Goal: Task Accomplishment & Management: Use online tool/utility

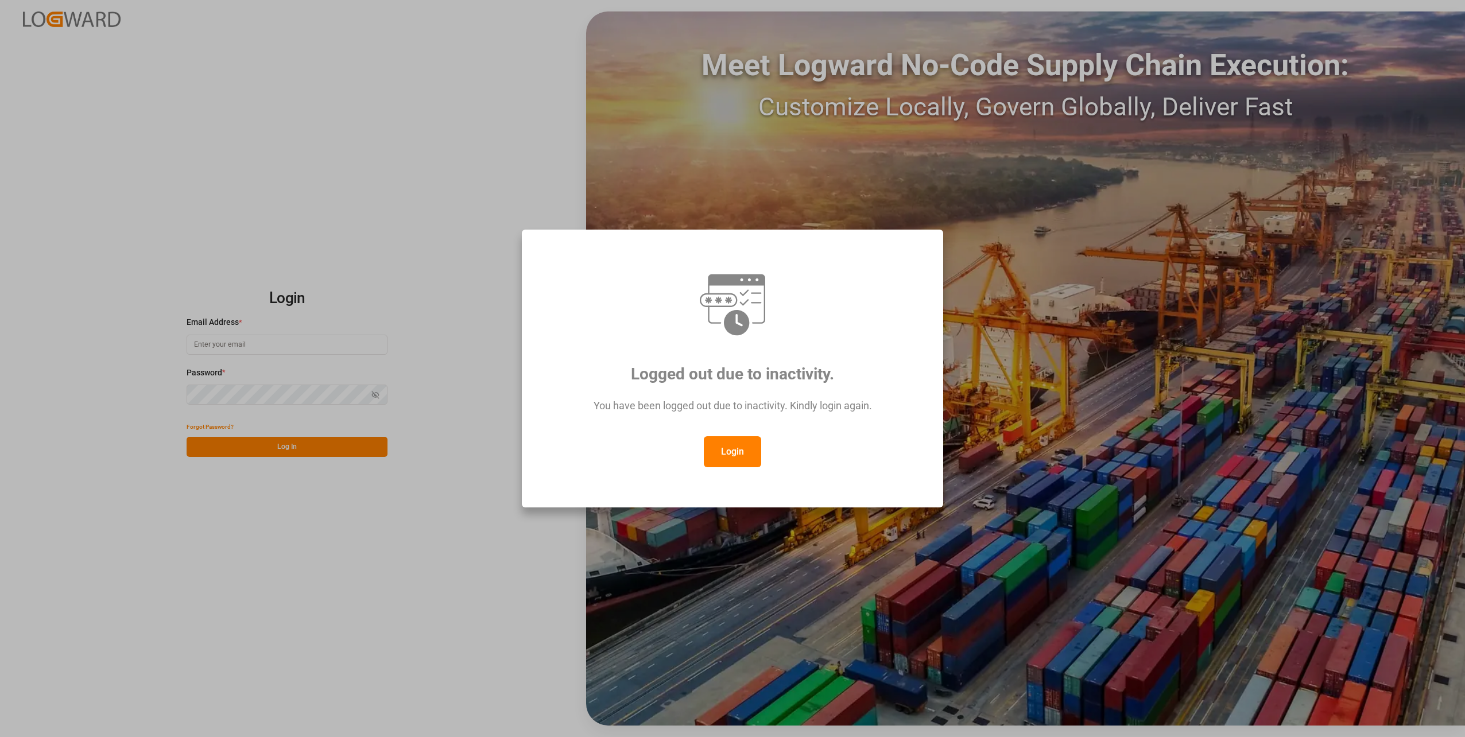
type input "[DOMAIN_NAME][EMAIL_ADDRESS][DOMAIN_NAME]"
click at [726, 455] on button "Login" at bounding box center [732, 451] width 57 height 31
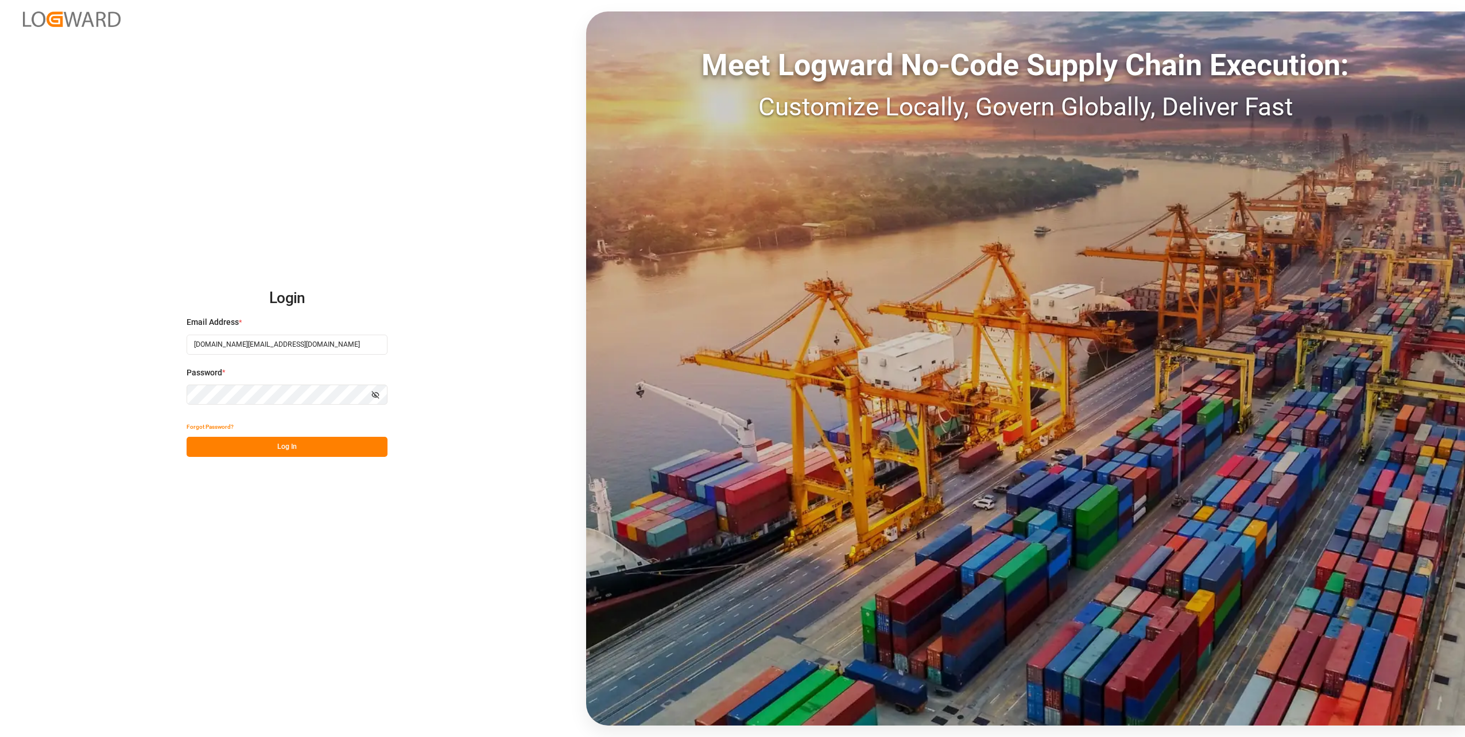
click at [281, 449] on button "Log In" at bounding box center [287, 447] width 201 height 20
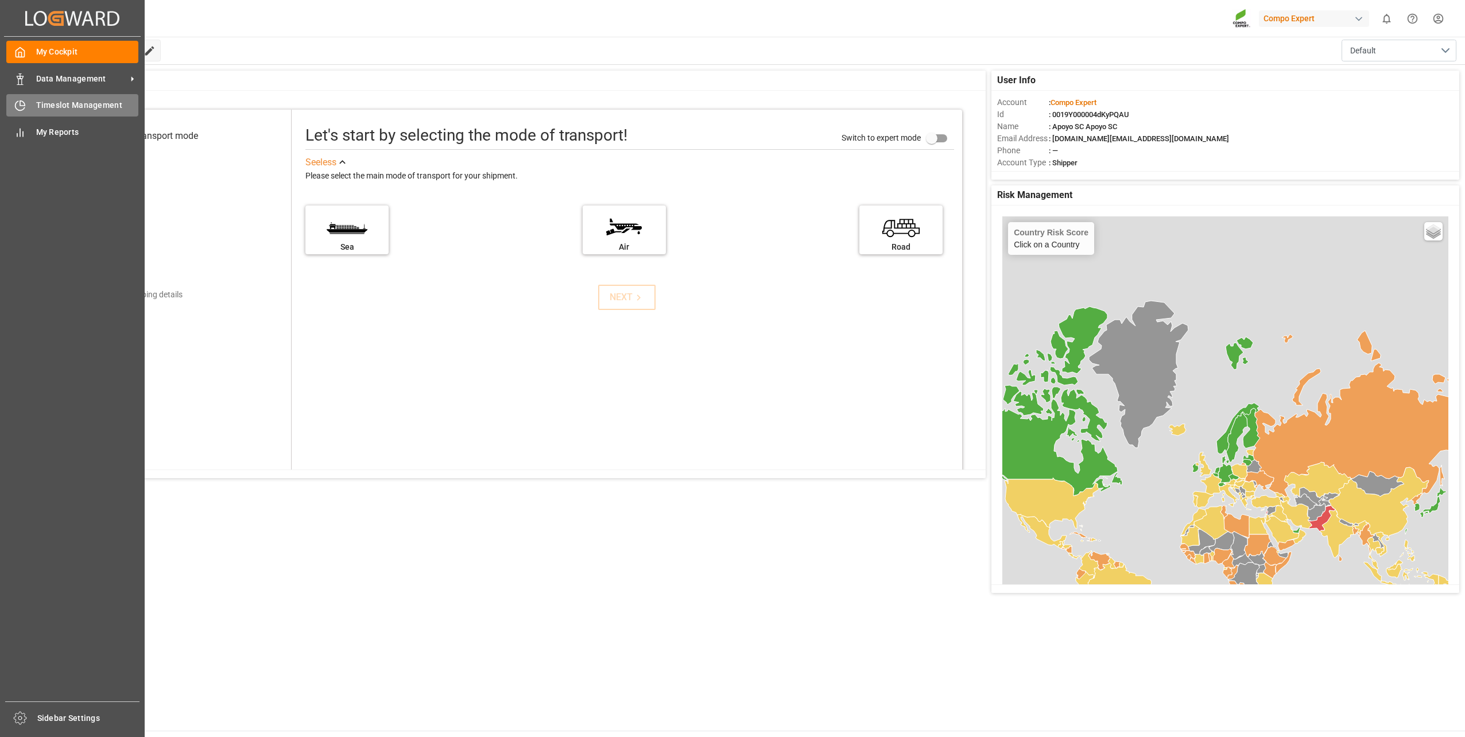
click at [29, 106] on div "Timeslot Management Timeslot Management" at bounding box center [72, 105] width 132 height 22
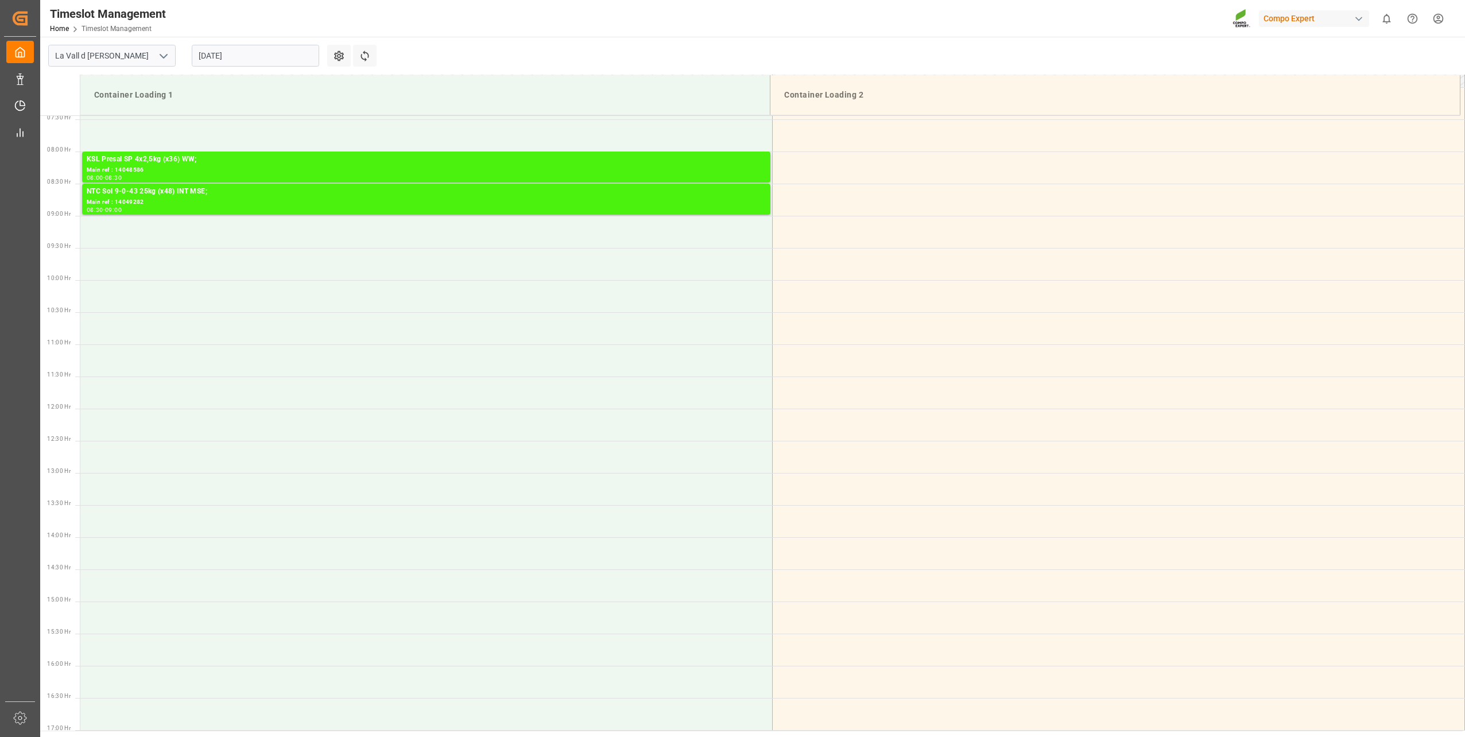
click at [199, 57] on input "[DATE]" at bounding box center [255, 56] width 127 height 22
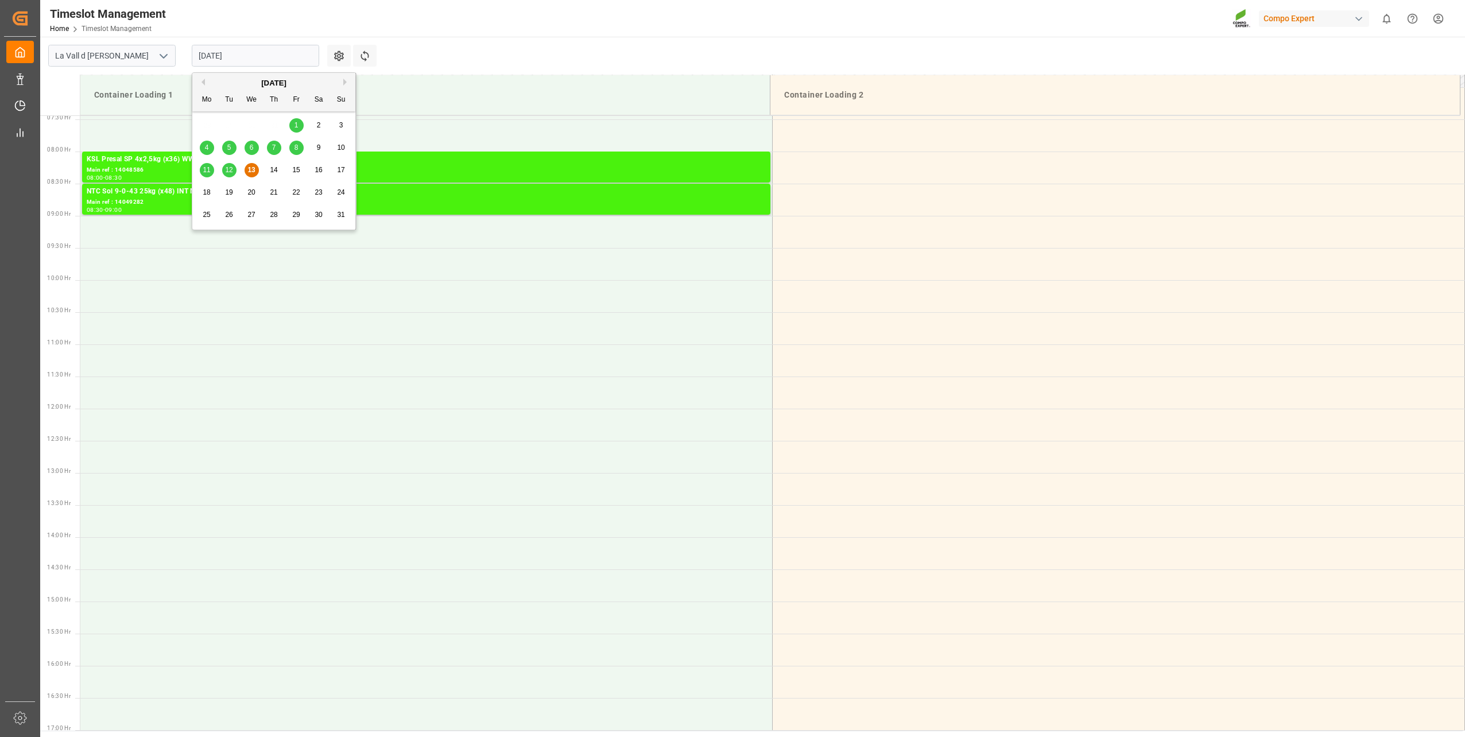
scroll to position [764, 0]
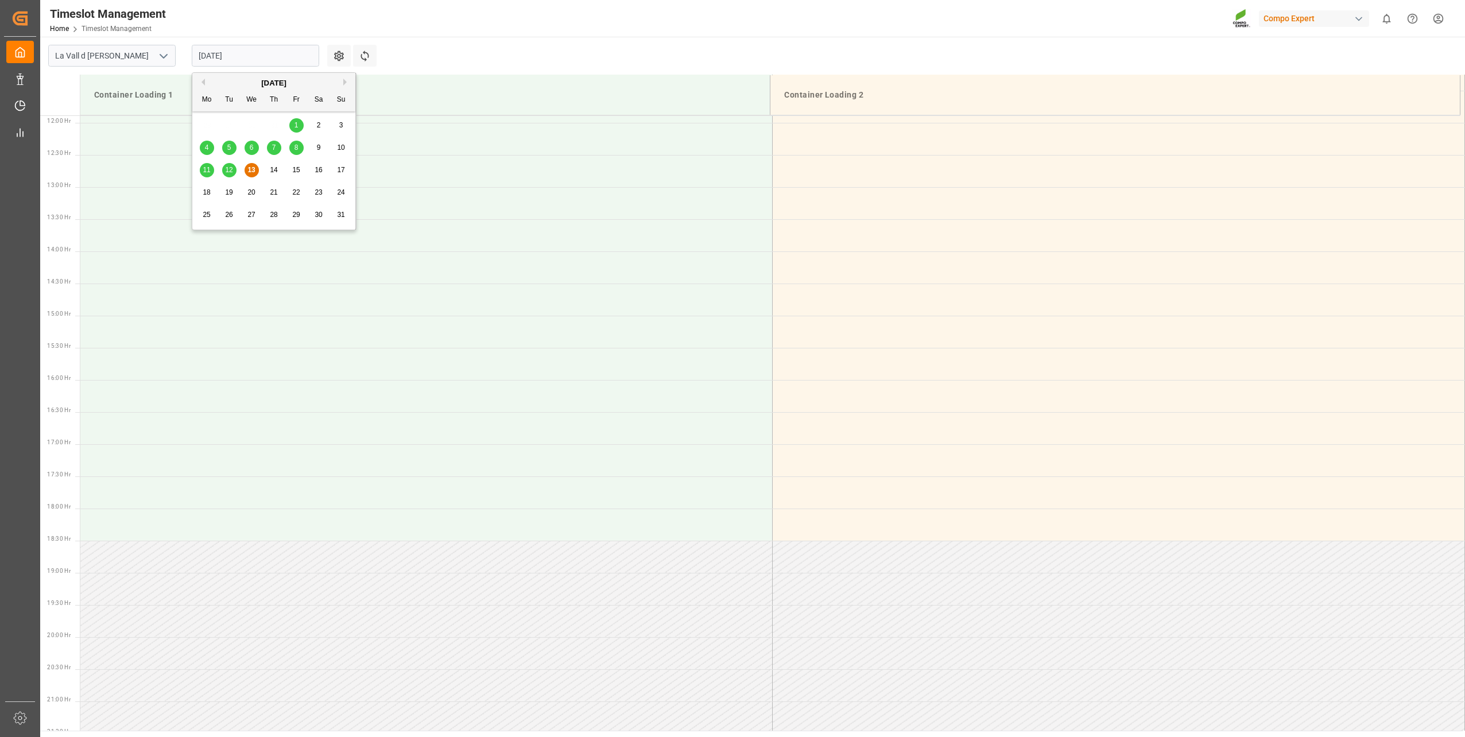
click at [346, 84] on button "Next Month" at bounding box center [346, 82] width 7 height 7
click at [229, 123] on span "2" at bounding box center [229, 125] width 4 height 8
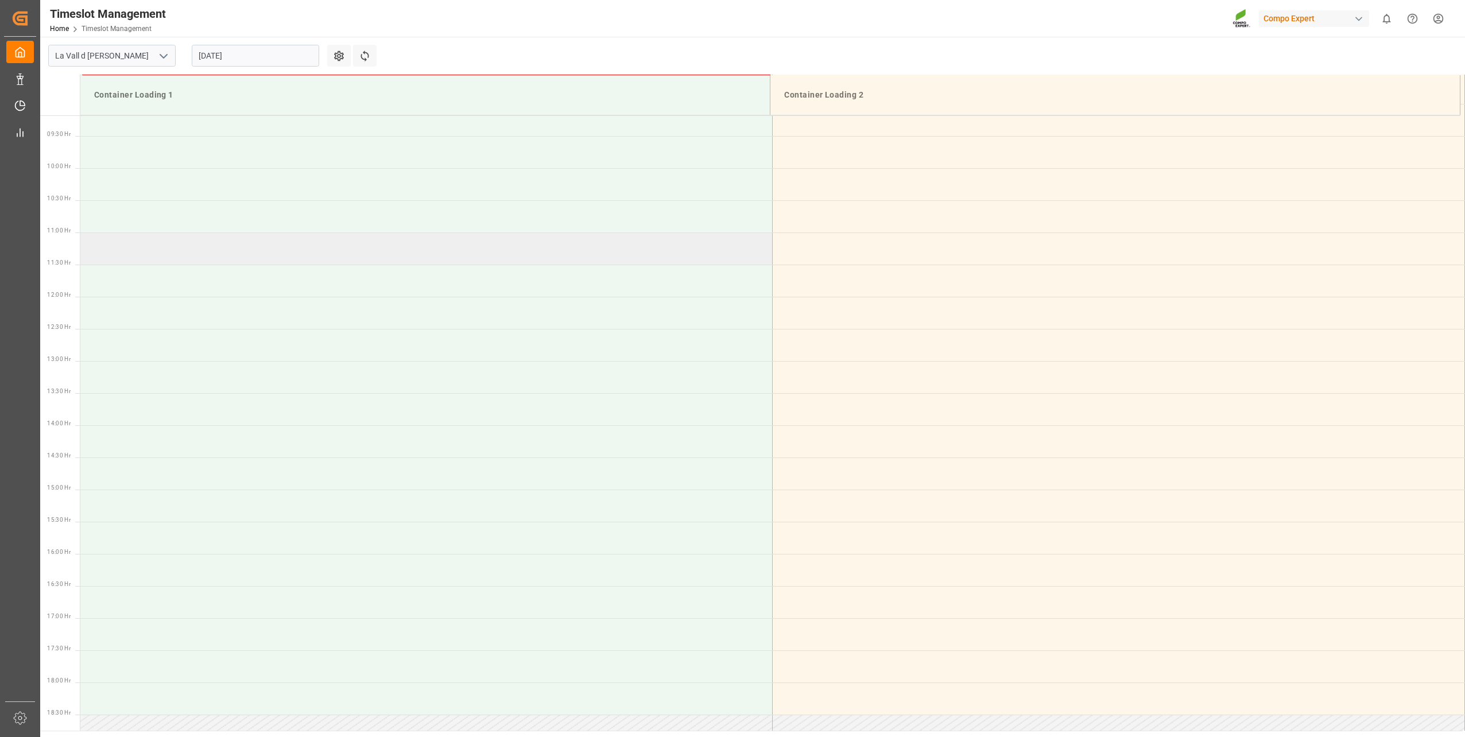
scroll to position [477, 0]
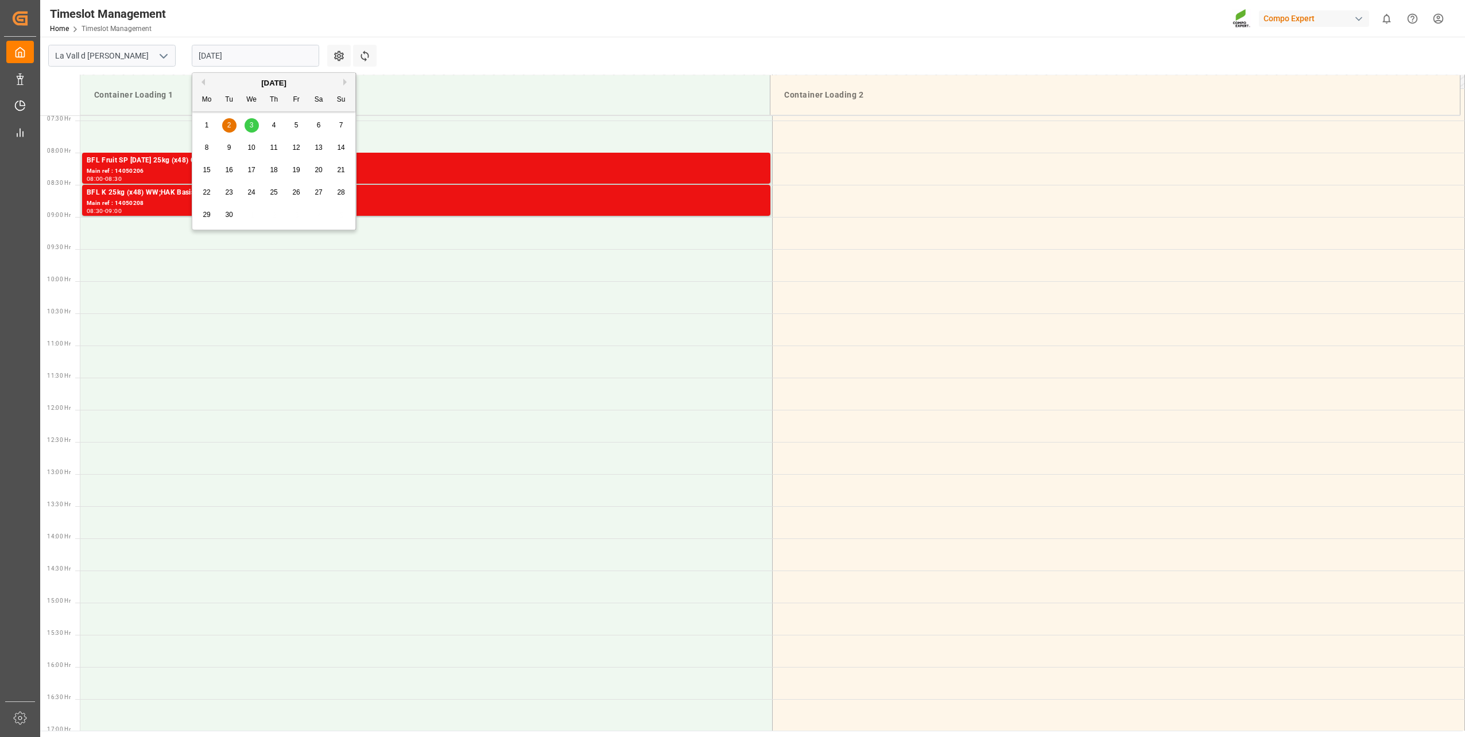
click at [218, 60] on input "[DATE]" at bounding box center [255, 56] width 127 height 22
click at [253, 121] on div "3" at bounding box center [252, 126] width 14 height 14
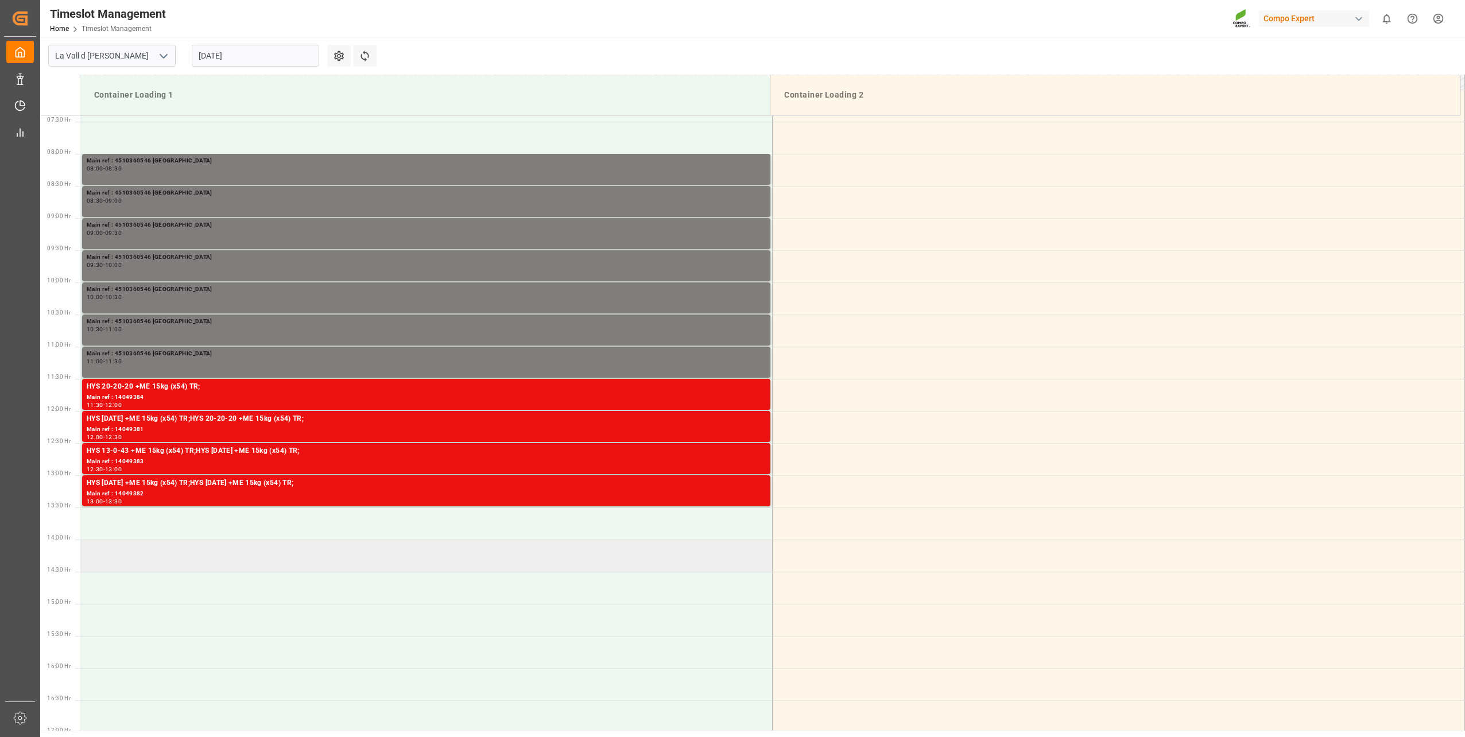
scroll to position [410, 0]
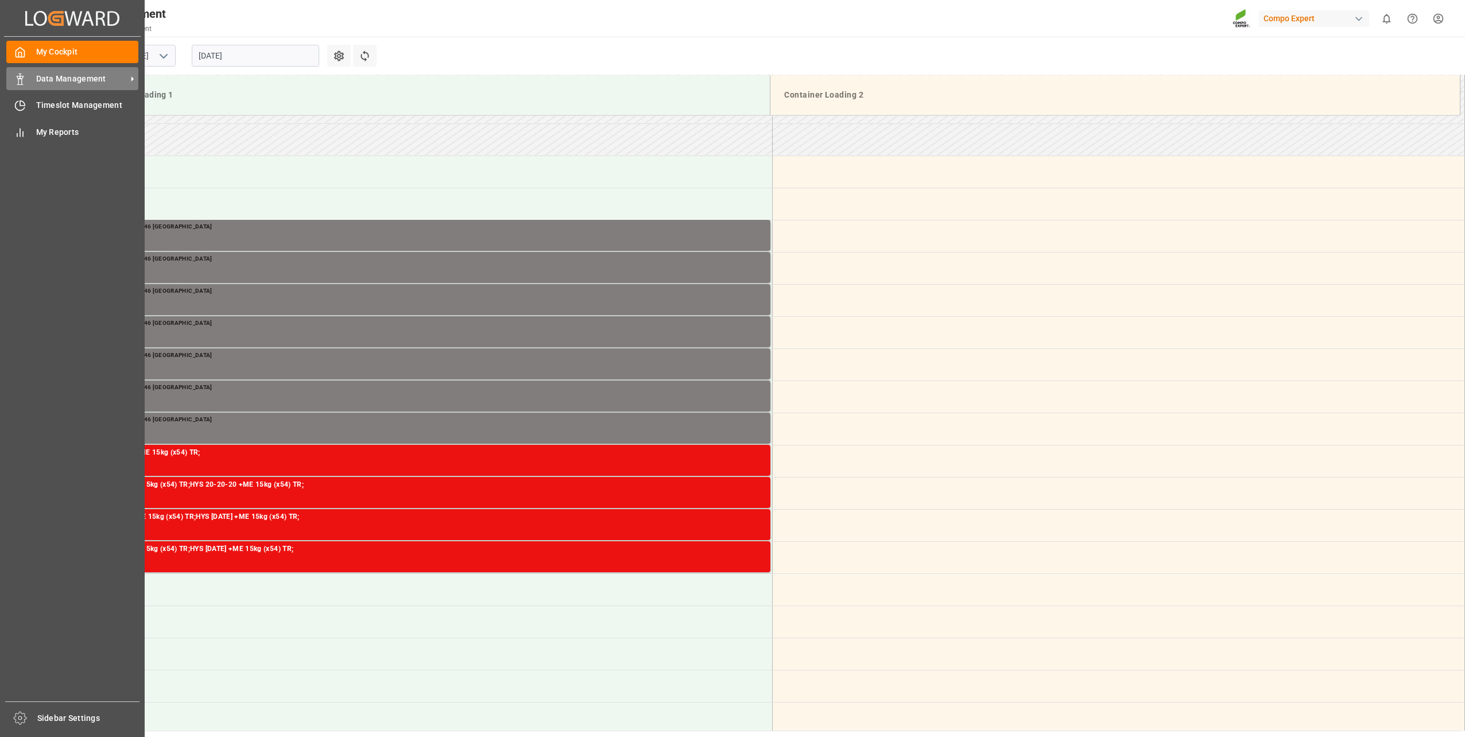
drag, startPoint x: 64, startPoint y: 73, endPoint x: 84, endPoint y: 86, distance: 23.6
click at [64, 73] on span "Data Management" at bounding box center [81, 79] width 91 height 12
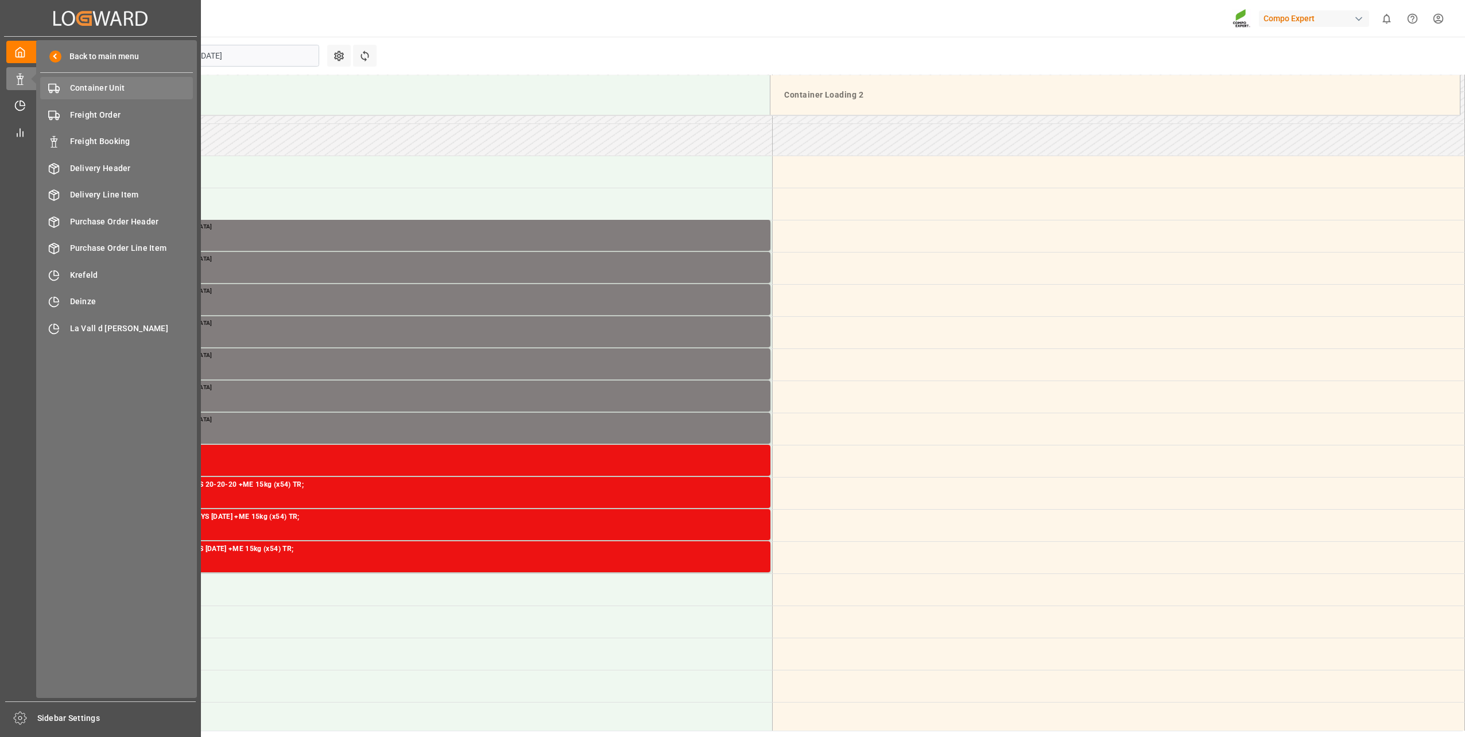
click at [107, 80] on div "Container Unit Container Unit" at bounding box center [116, 88] width 153 height 22
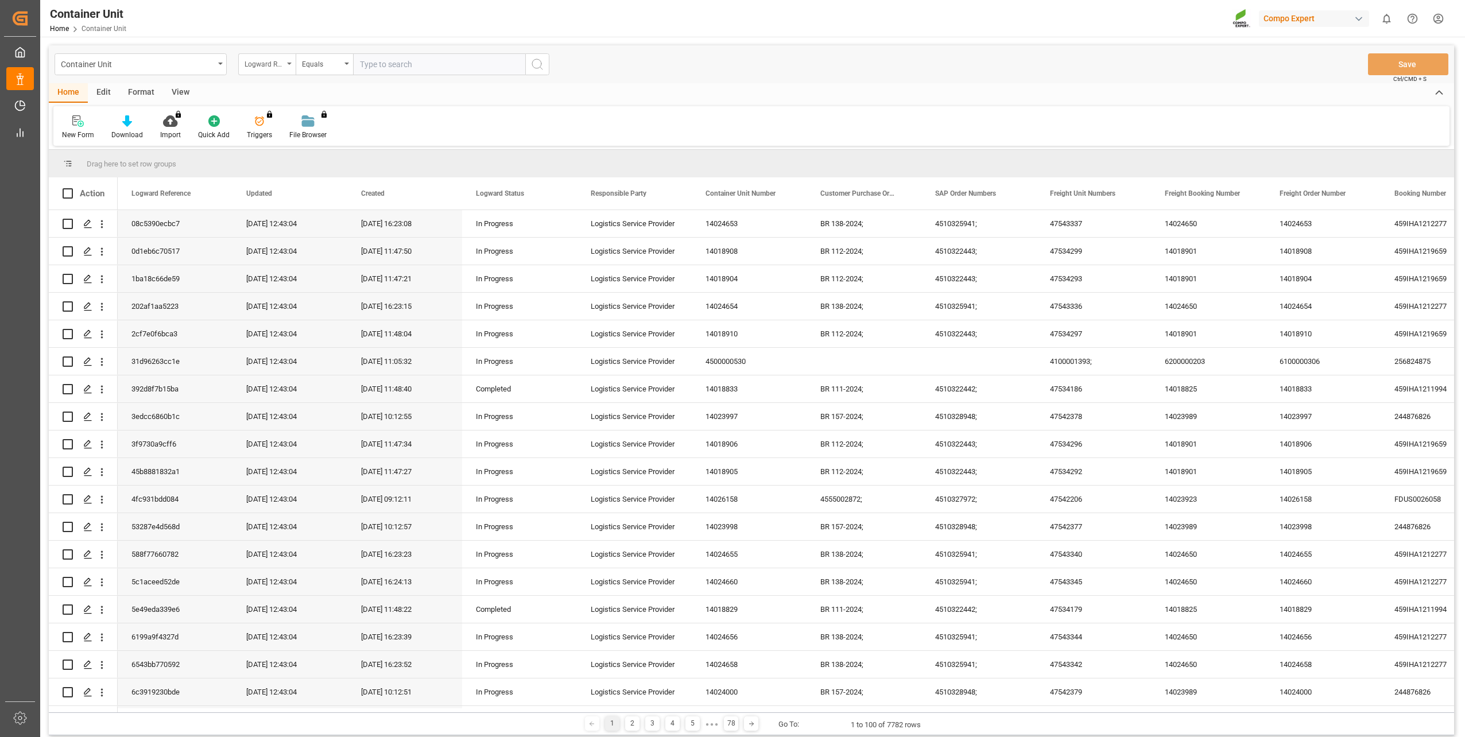
click at [281, 63] on div "Logward Reference" at bounding box center [264, 62] width 39 height 13
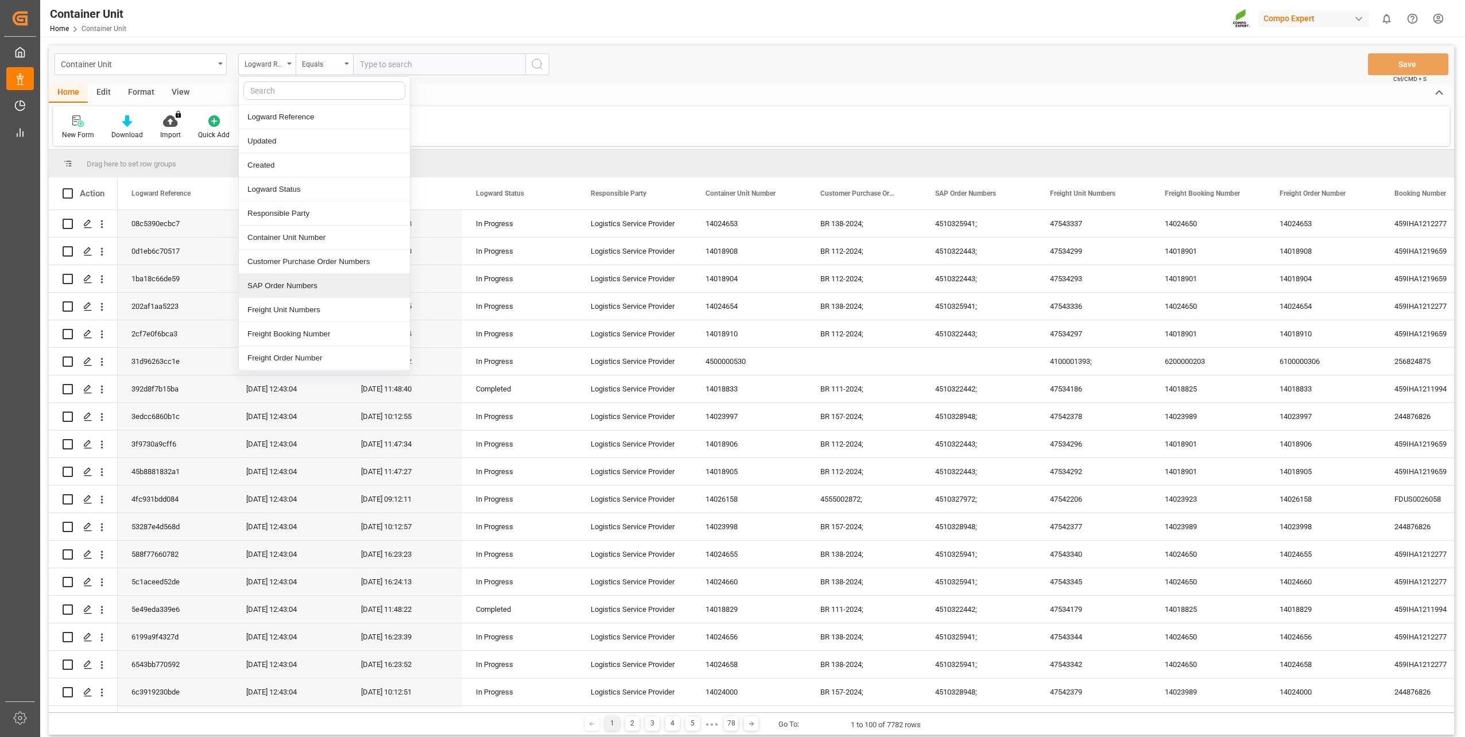
click at [300, 288] on div "SAP Order Numbers" at bounding box center [324, 286] width 171 height 24
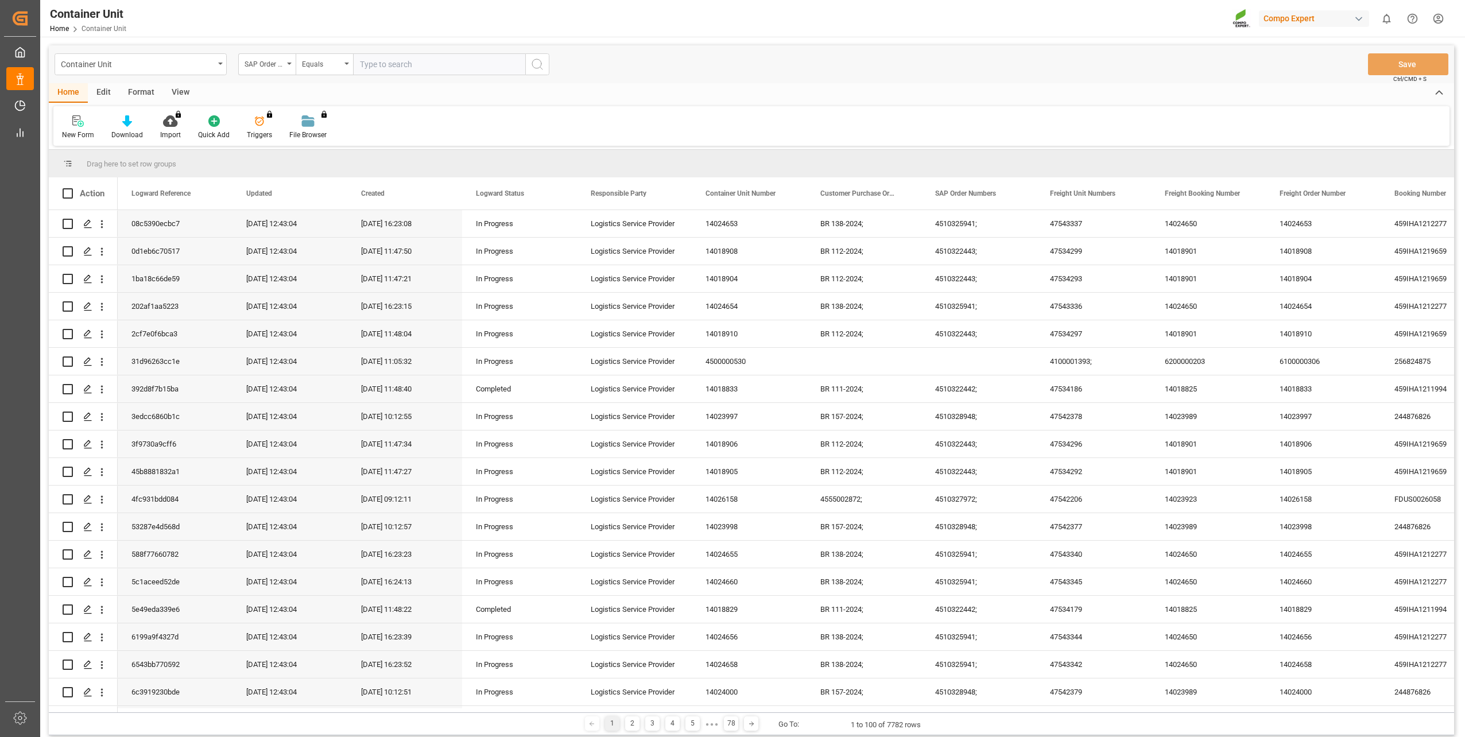
click at [427, 65] on input "text" at bounding box center [439, 64] width 172 height 22
paste input "4510360546"
type input "4510360546;"
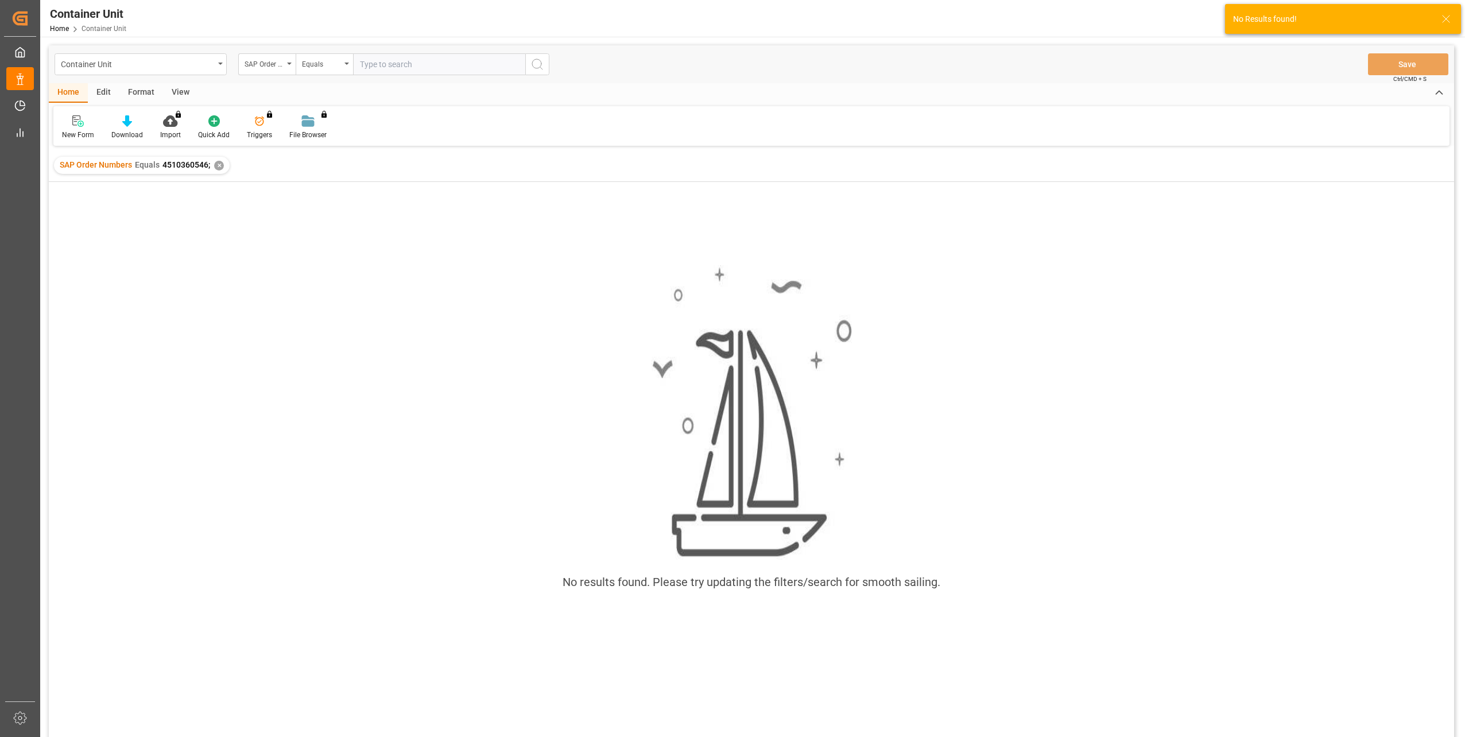
click at [224, 167] on div "SAP Order Numbers Equals 4510360546; ✕" at bounding box center [142, 165] width 176 height 17
click at [222, 168] on div "SAP Order Numbers Equals 4510360546; ✕" at bounding box center [142, 165] width 176 height 17
click at [222, 162] on div "✕" at bounding box center [219, 166] width 10 height 10
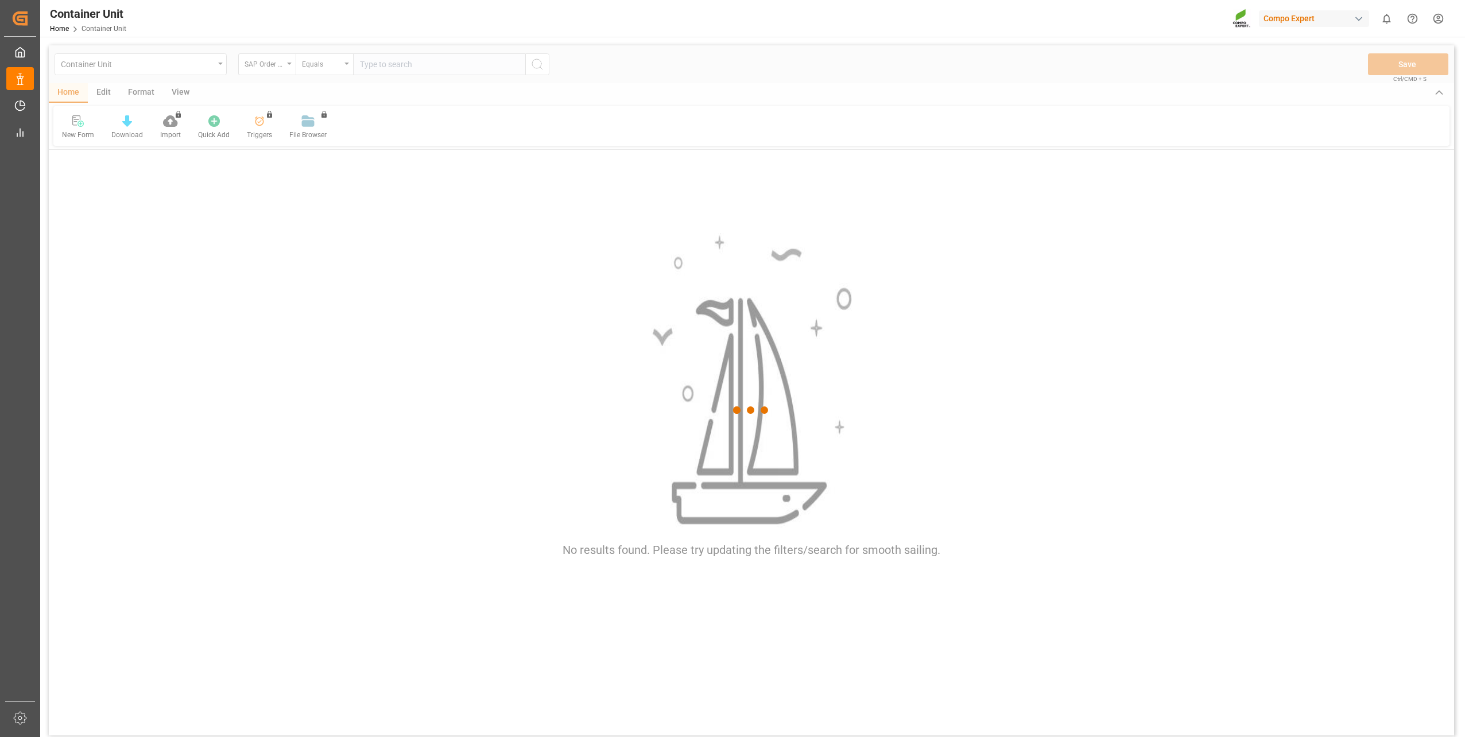
click at [209, 71] on div at bounding box center [751, 410] width 1405 height 730
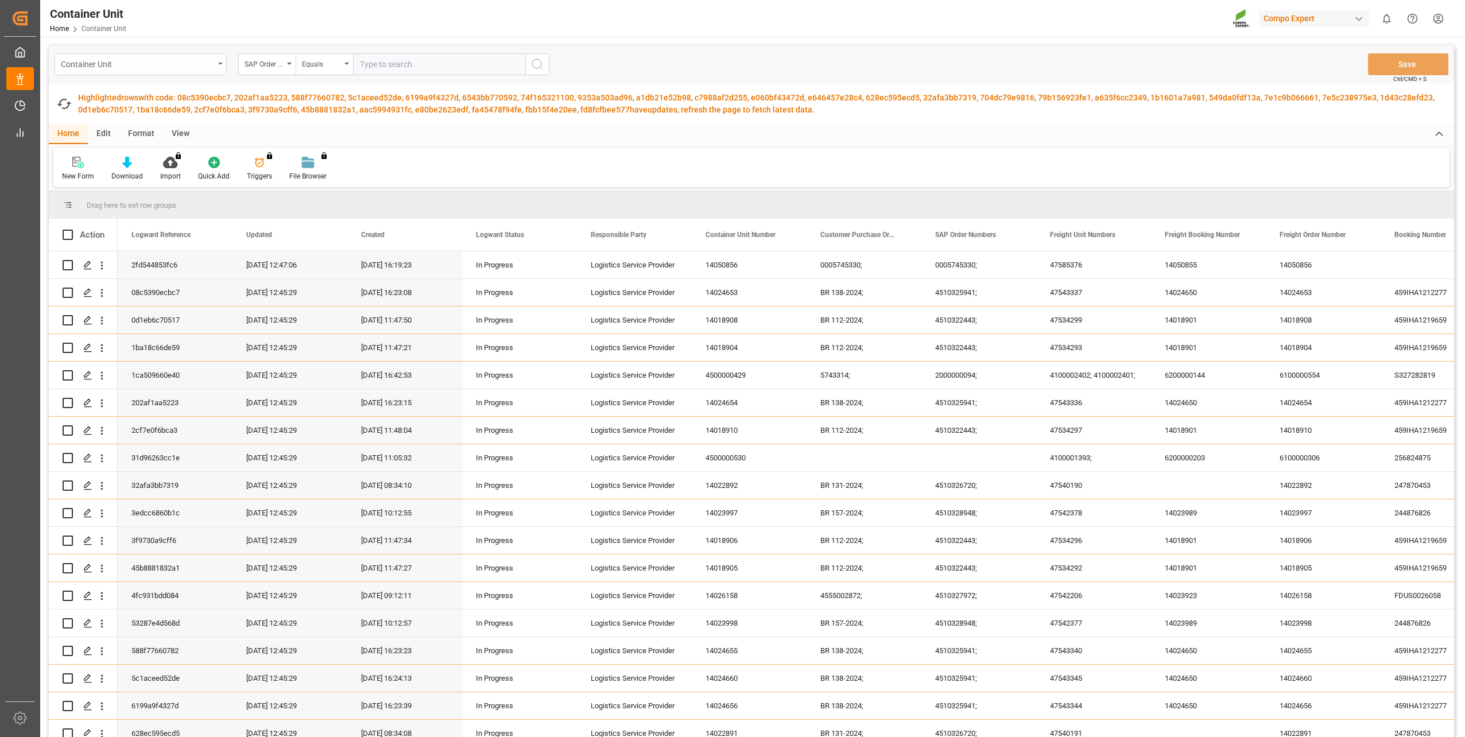
click at [216, 64] on div "Container Unit" at bounding box center [141, 64] width 172 height 22
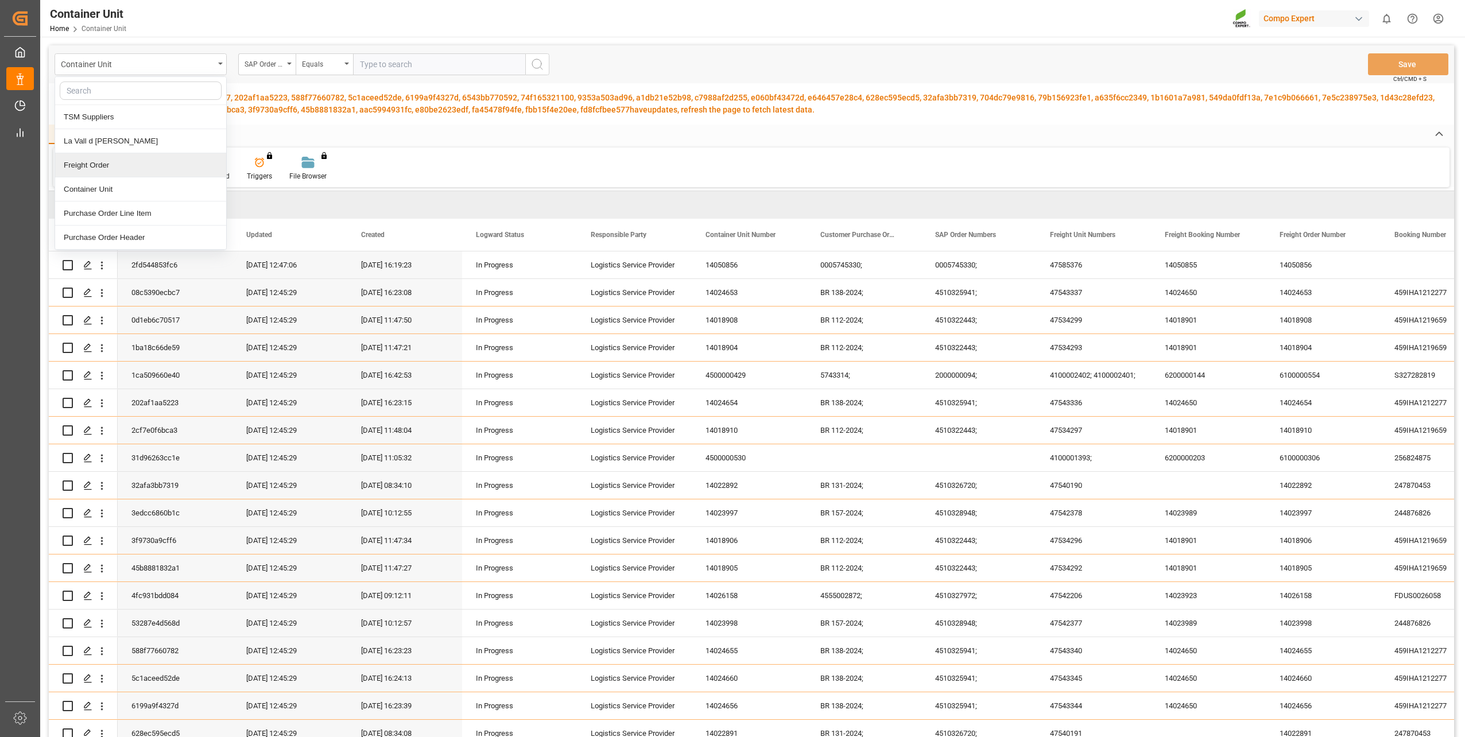
drag, startPoint x: 154, startPoint y: 156, endPoint x: 155, endPoint y: 168, distance: 12.6
click at [155, 168] on div "Freight Order" at bounding box center [140, 165] width 171 height 24
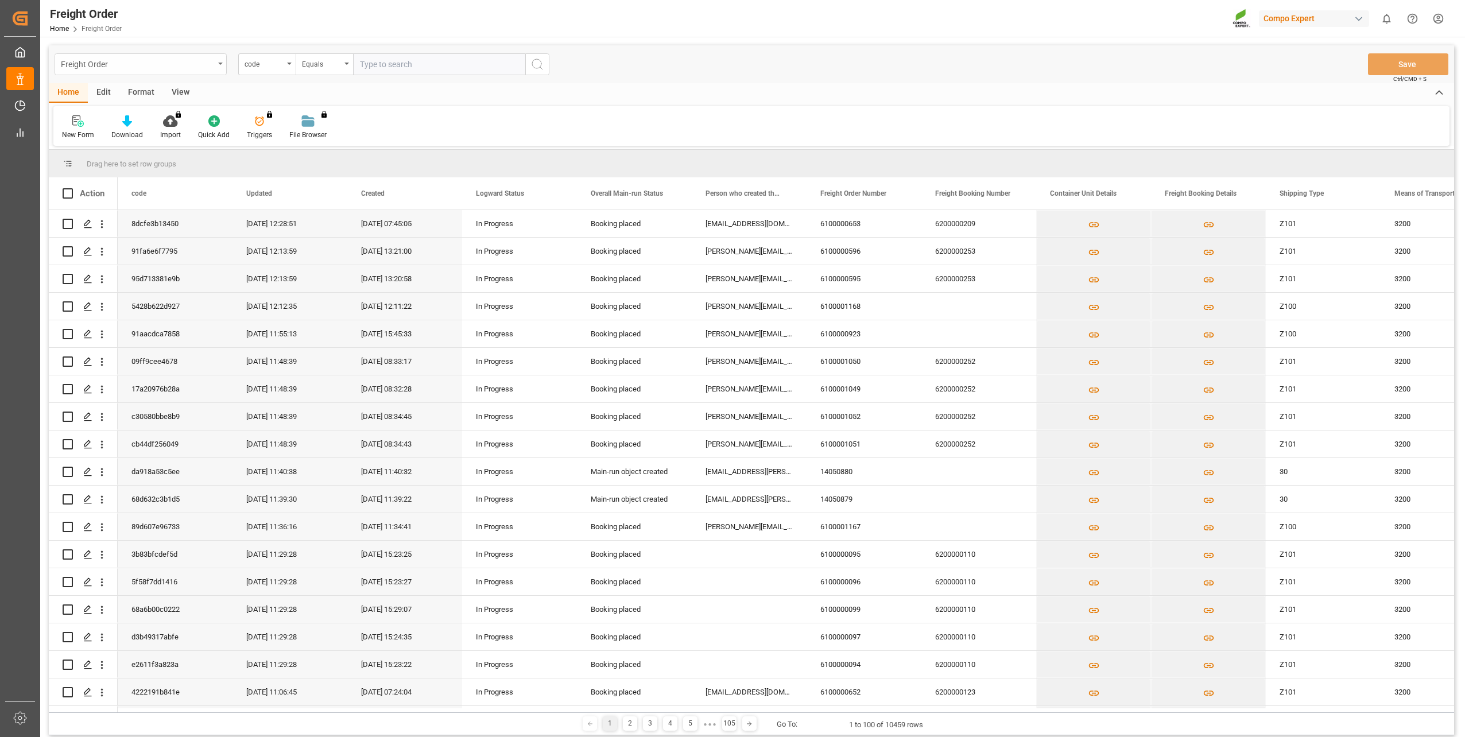
click at [190, 71] on div "Freight Order" at bounding box center [141, 64] width 172 height 22
drag, startPoint x: 148, startPoint y: 148, endPoint x: 146, endPoint y: 189, distance: 41.4
click at [146, 189] on div "TSM Suppliers La Vall d Uixo Freight Order Container Unit Purchase Order Line I…" at bounding box center [141, 163] width 172 height 174
click at [146, 189] on div "Container Unit" at bounding box center [140, 189] width 171 height 24
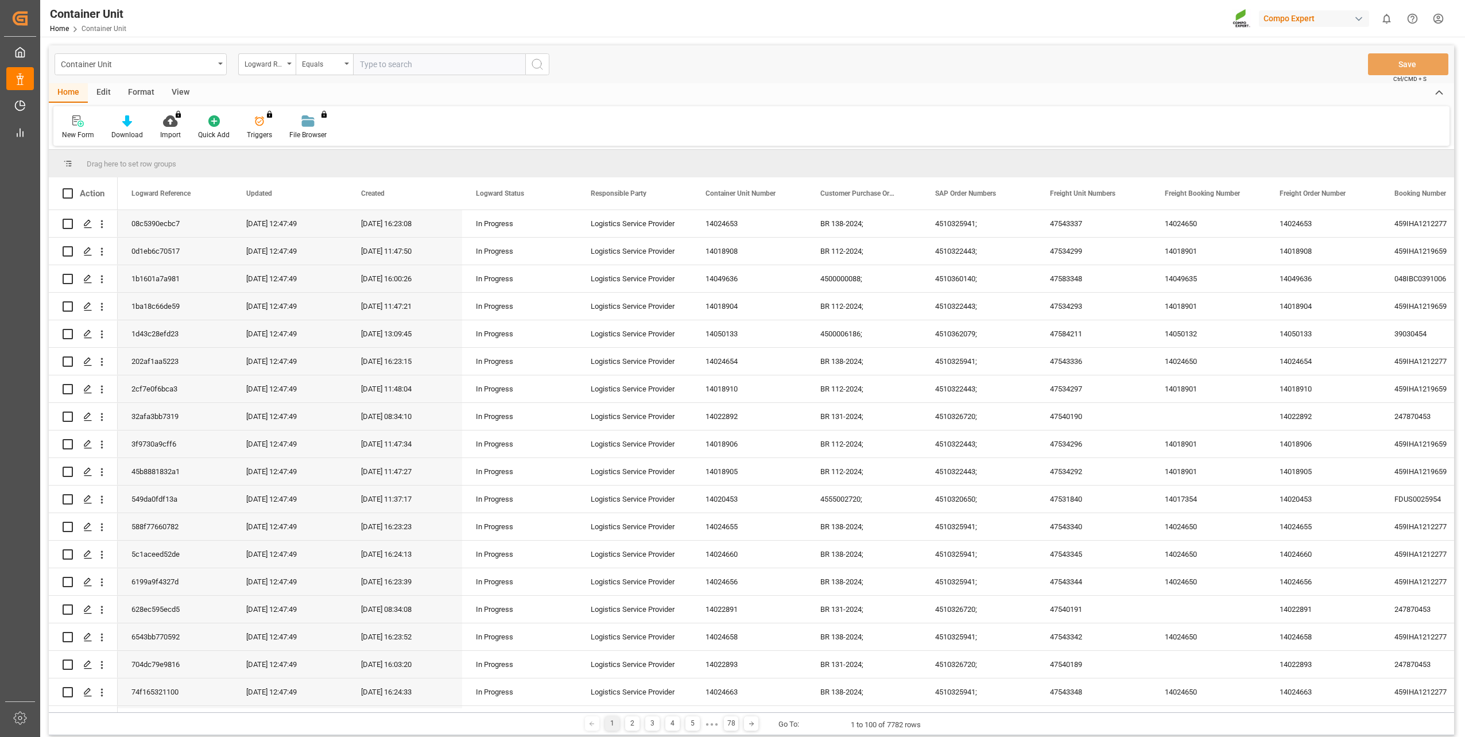
click at [272, 67] on div "Logward Reference" at bounding box center [264, 62] width 39 height 13
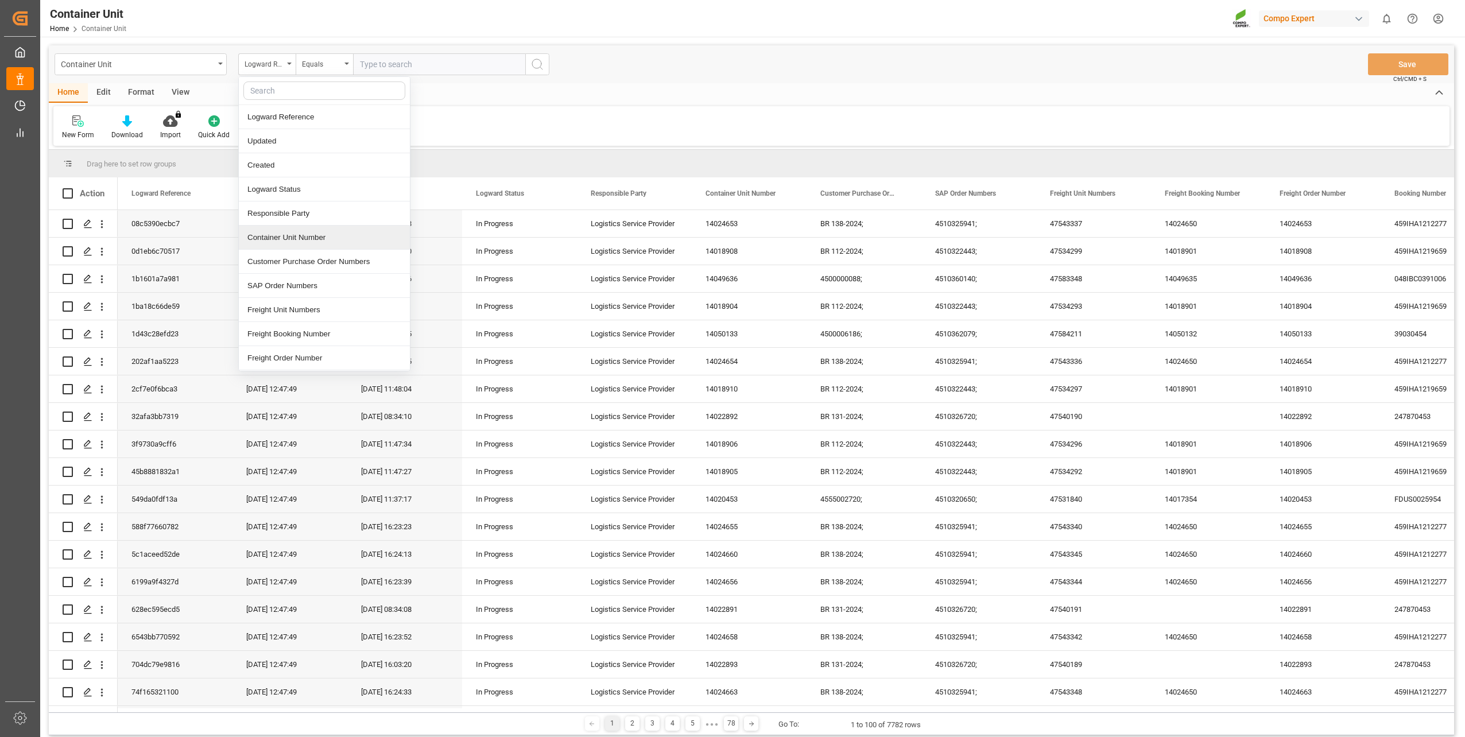
click at [297, 242] on div "Container Unit Number" at bounding box center [324, 238] width 171 height 24
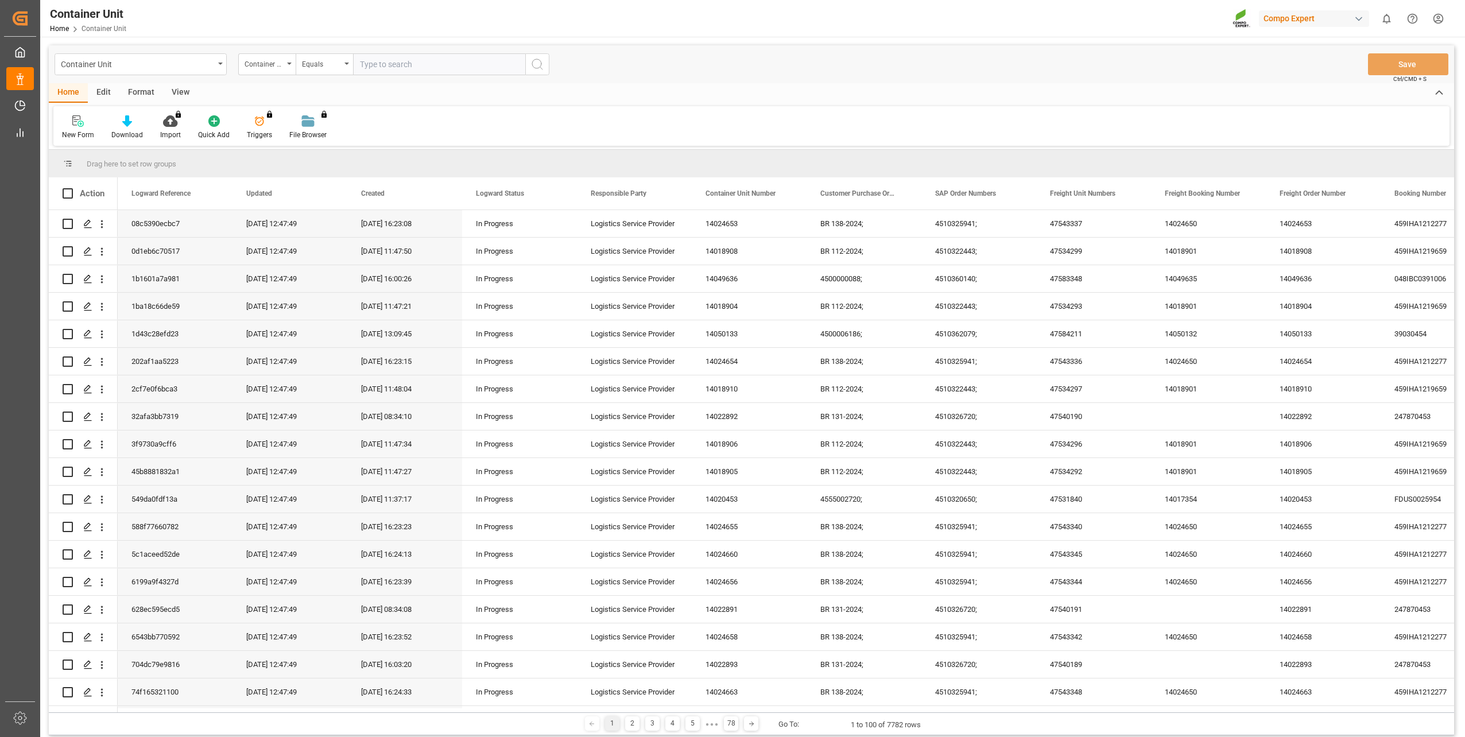
click at [400, 67] on input "text" at bounding box center [439, 64] width 172 height 22
paste input "14049647"
type input "14049647"
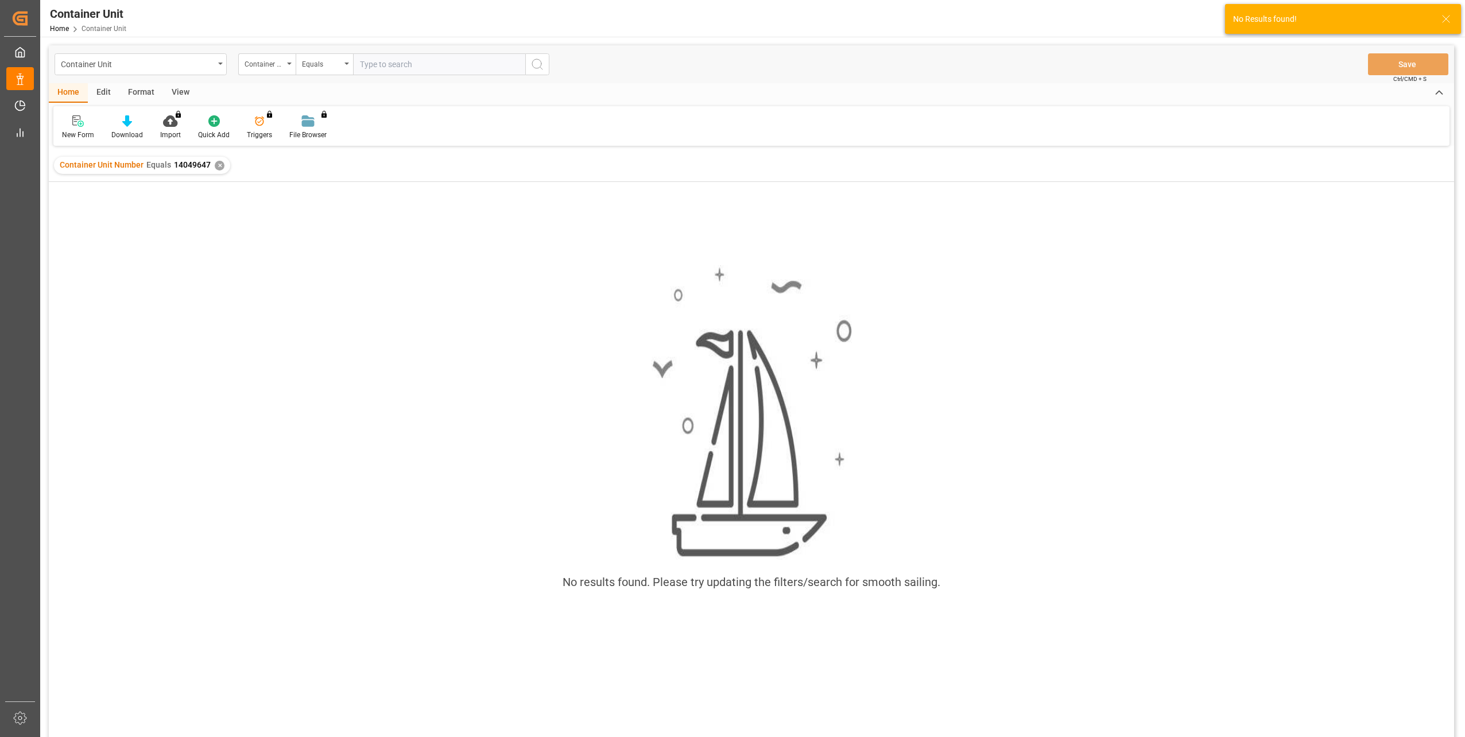
click at [218, 166] on div "✕" at bounding box center [220, 166] width 10 height 10
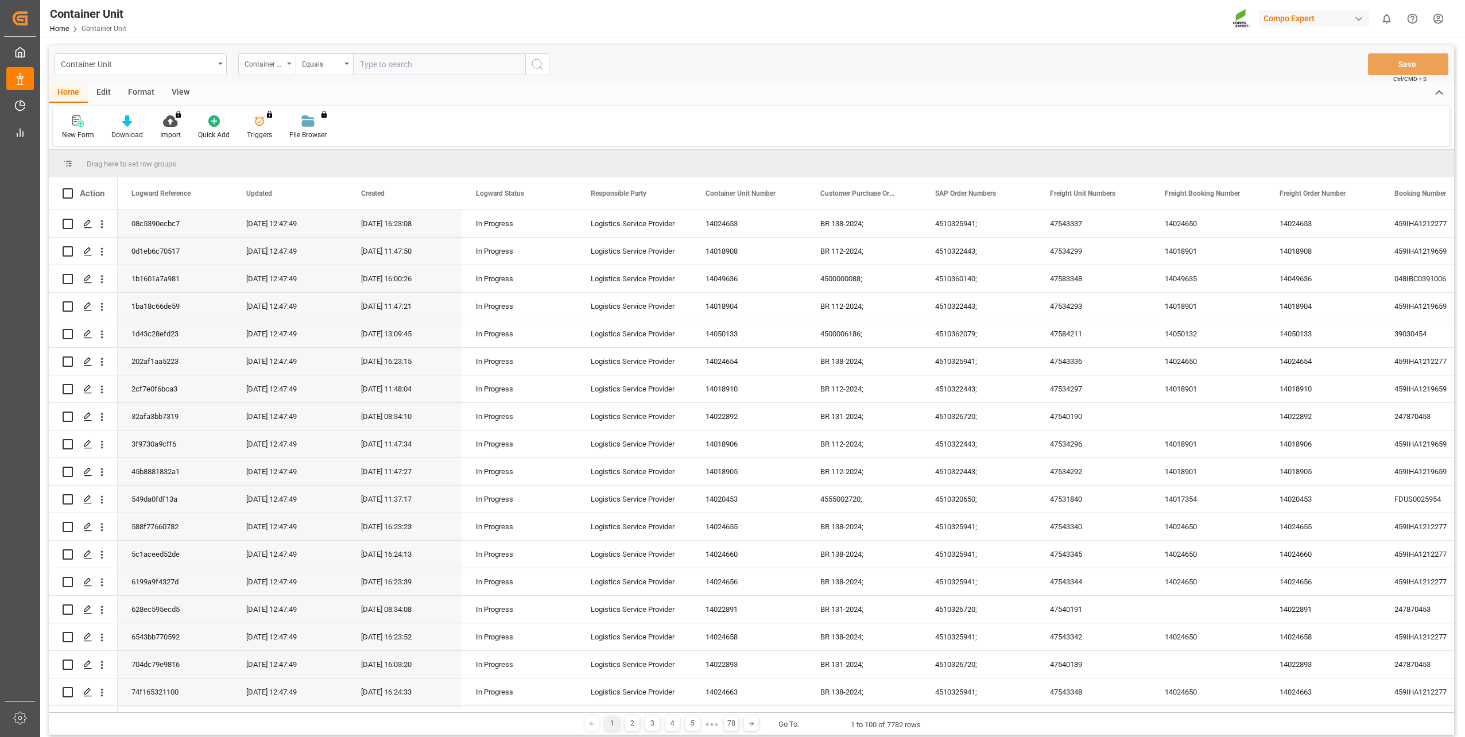
click at [280, 67] on div "Container Unit Number" at bounding box center [264, 62] width 39 height 13
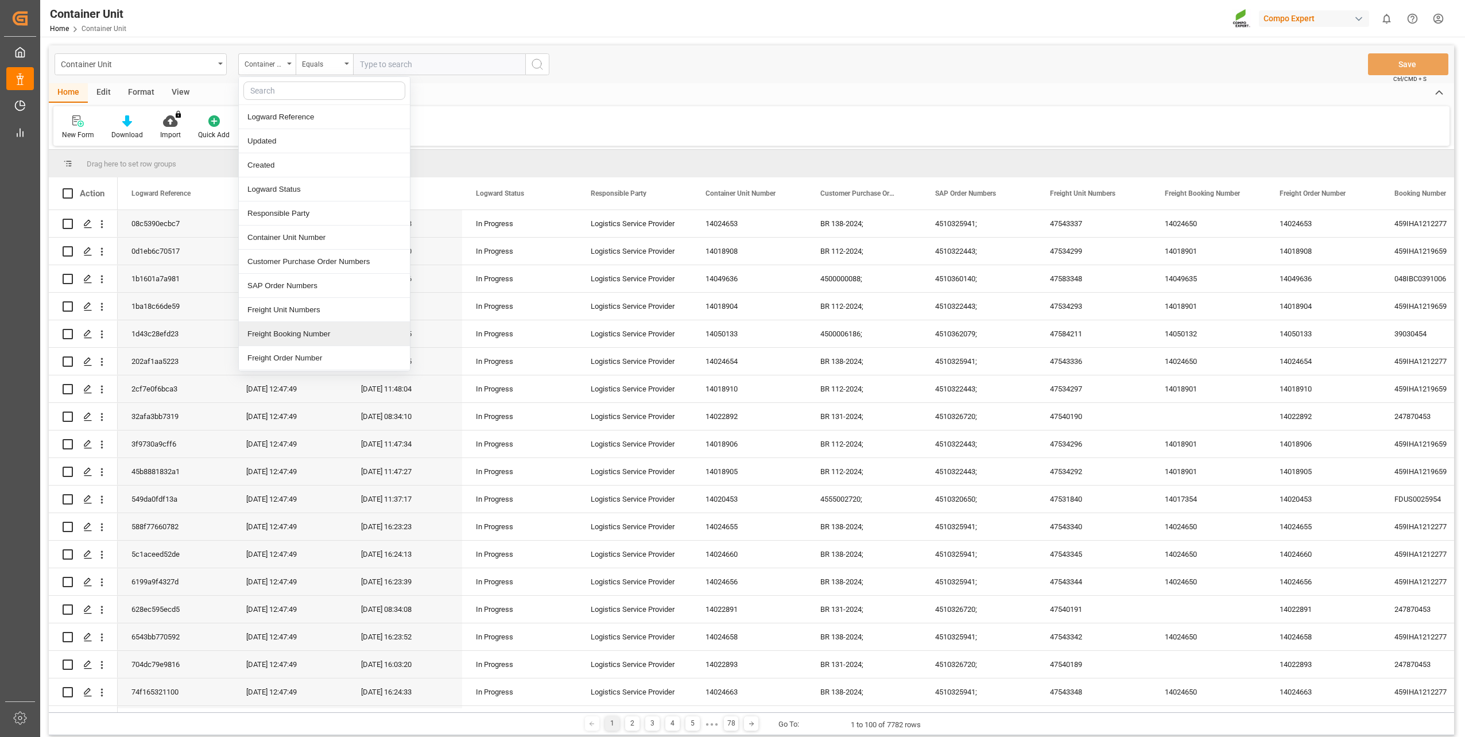
click at [326, 332] on div "Freight Booking Number" at bounding box center [324, 334] width 171 height 24
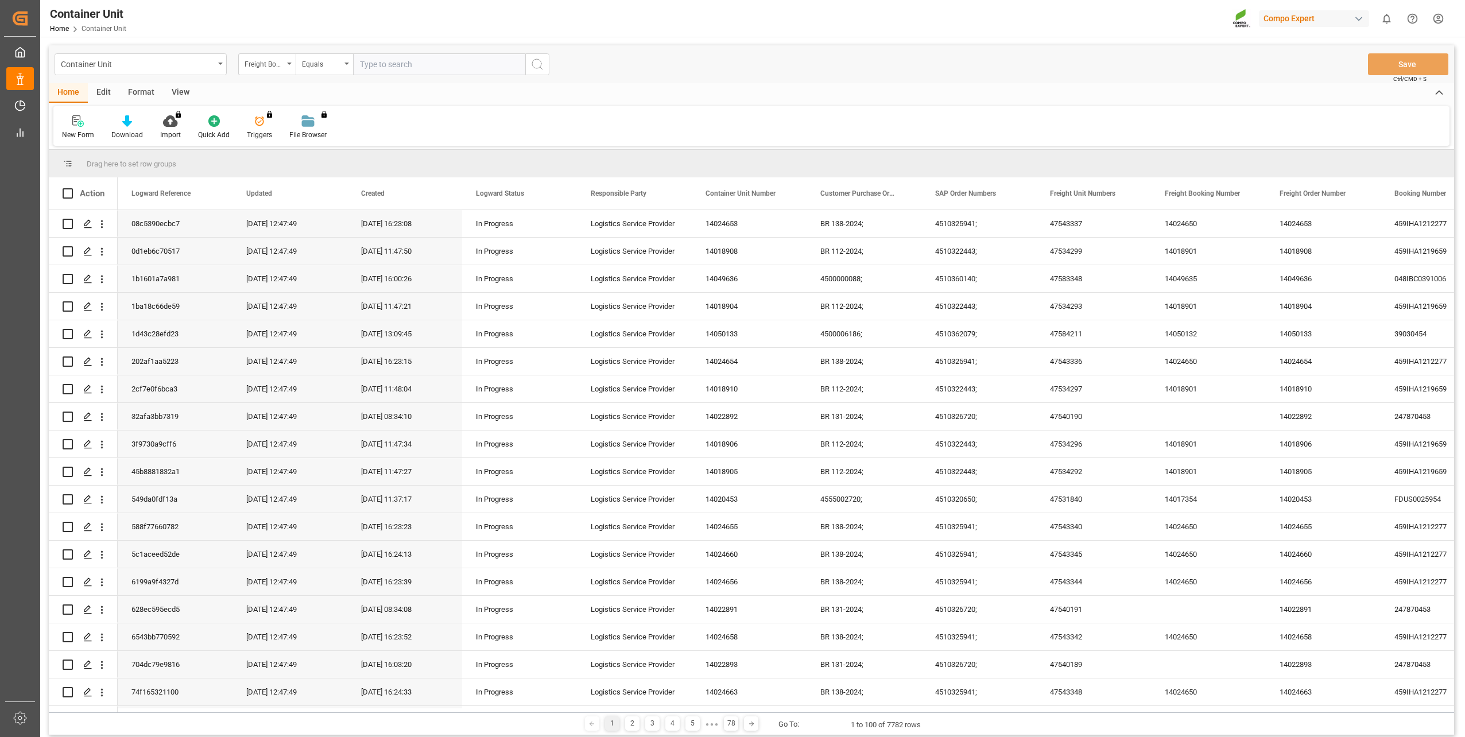
click at [414, 68] on input "text" at bounding box center [439, 64] width 172 height 22
paste input "14049647"
type input "14049647"
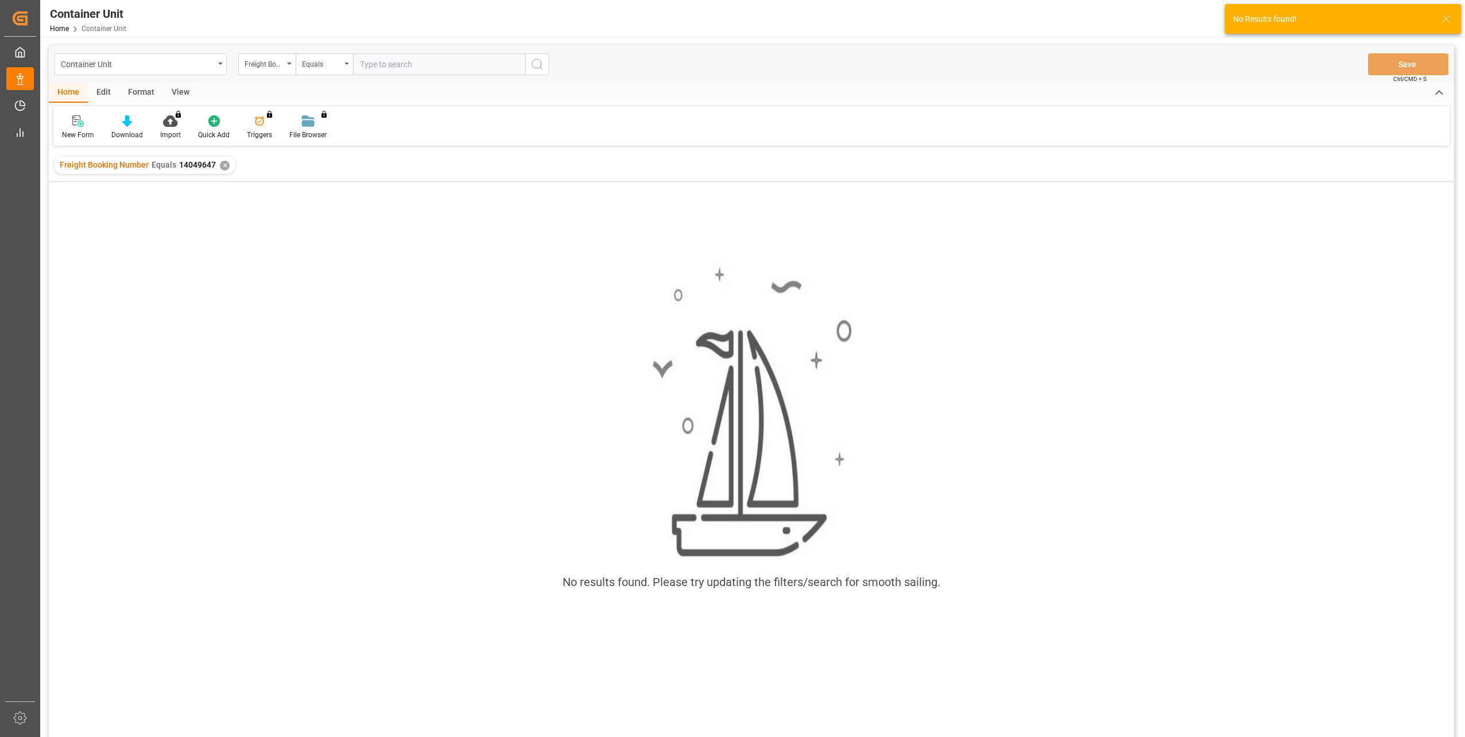
click at [222, 164] on div "✕" at bounding box center [225, 166] width 10 height 10
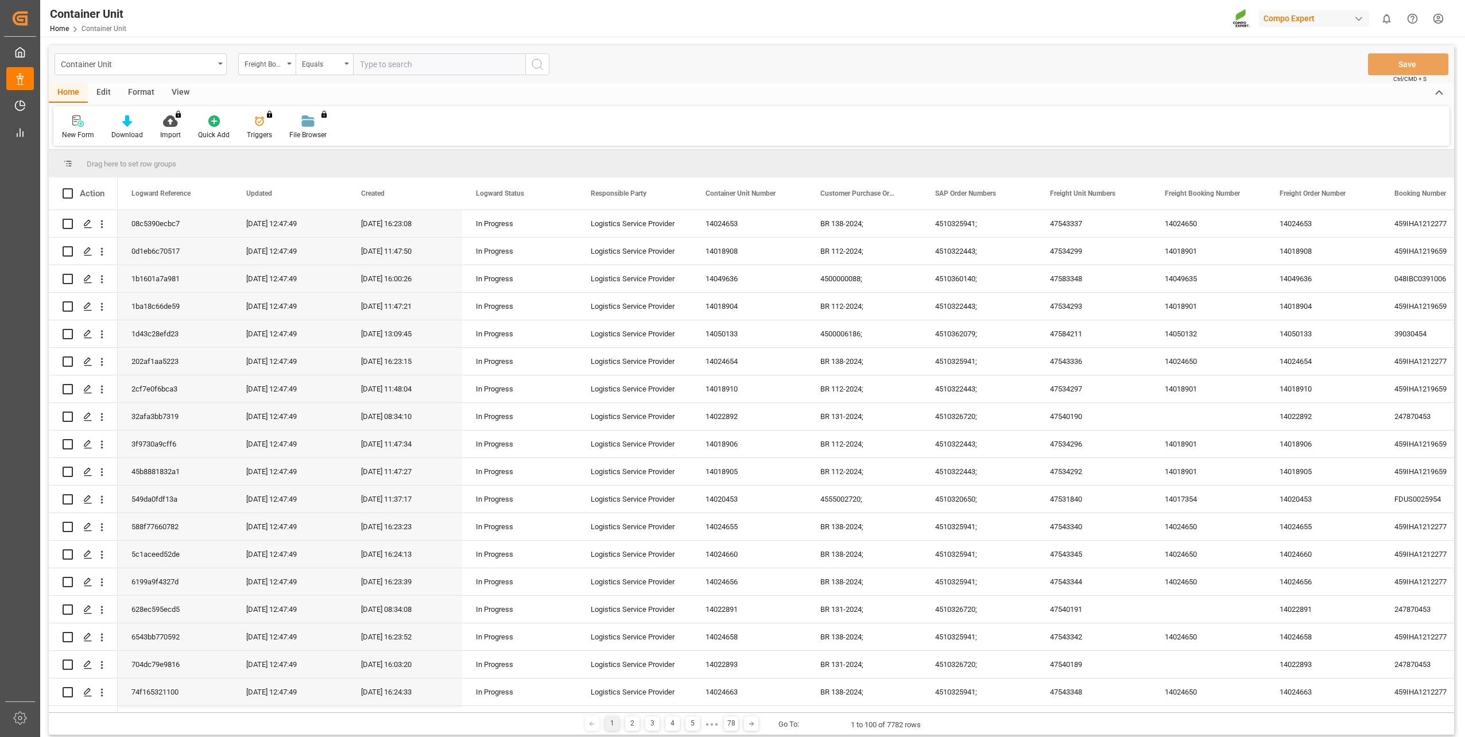
click at [405, 72] on input "text" at bounding box center [439, 64] width 172 height 22
paste input "14050205"
type input "14050205"
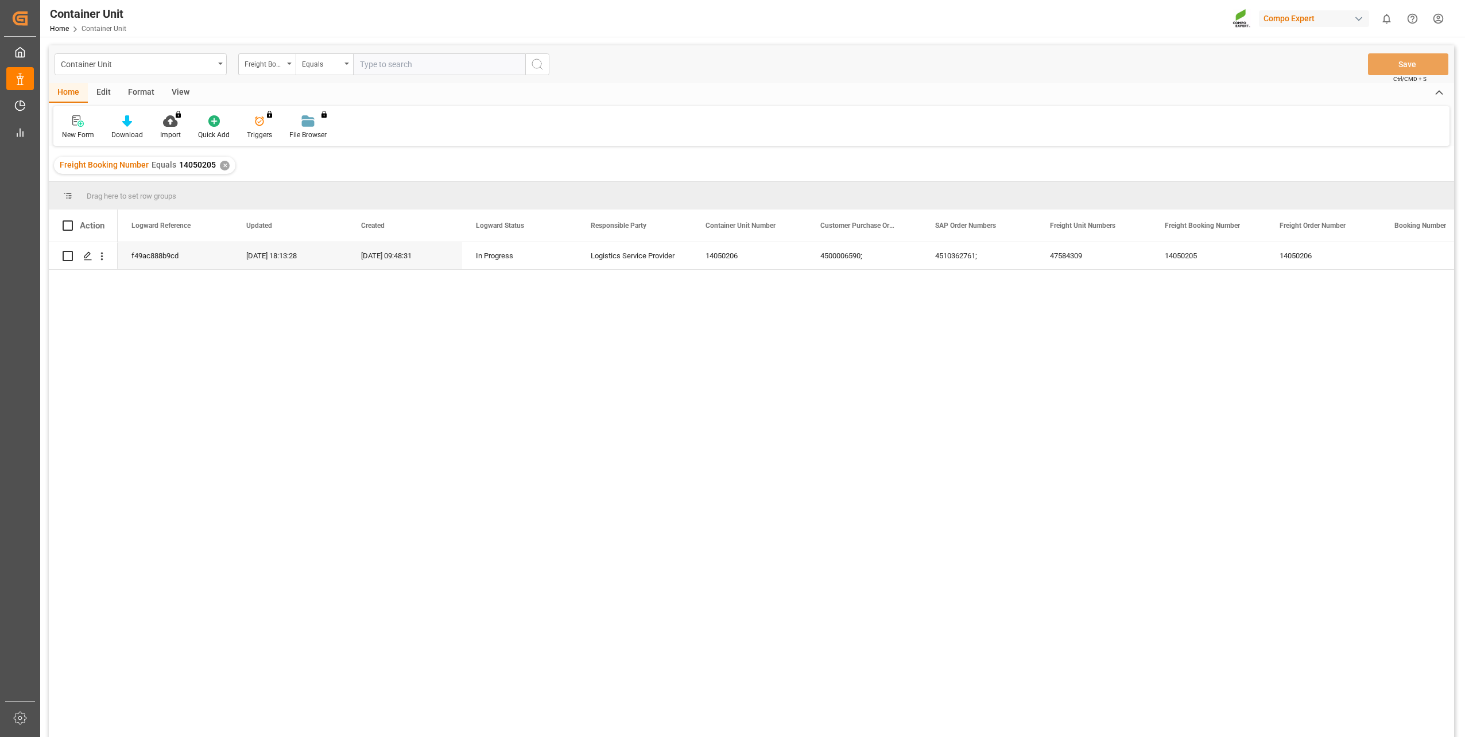
click at [226, 172] on div "Freight Booking Number Equals 14050205 ✕" at bounding box center [144, 165] width 181 height 17
click at [226, 166] on div "✕" at bounding box center [225, 166] width 10 height 10
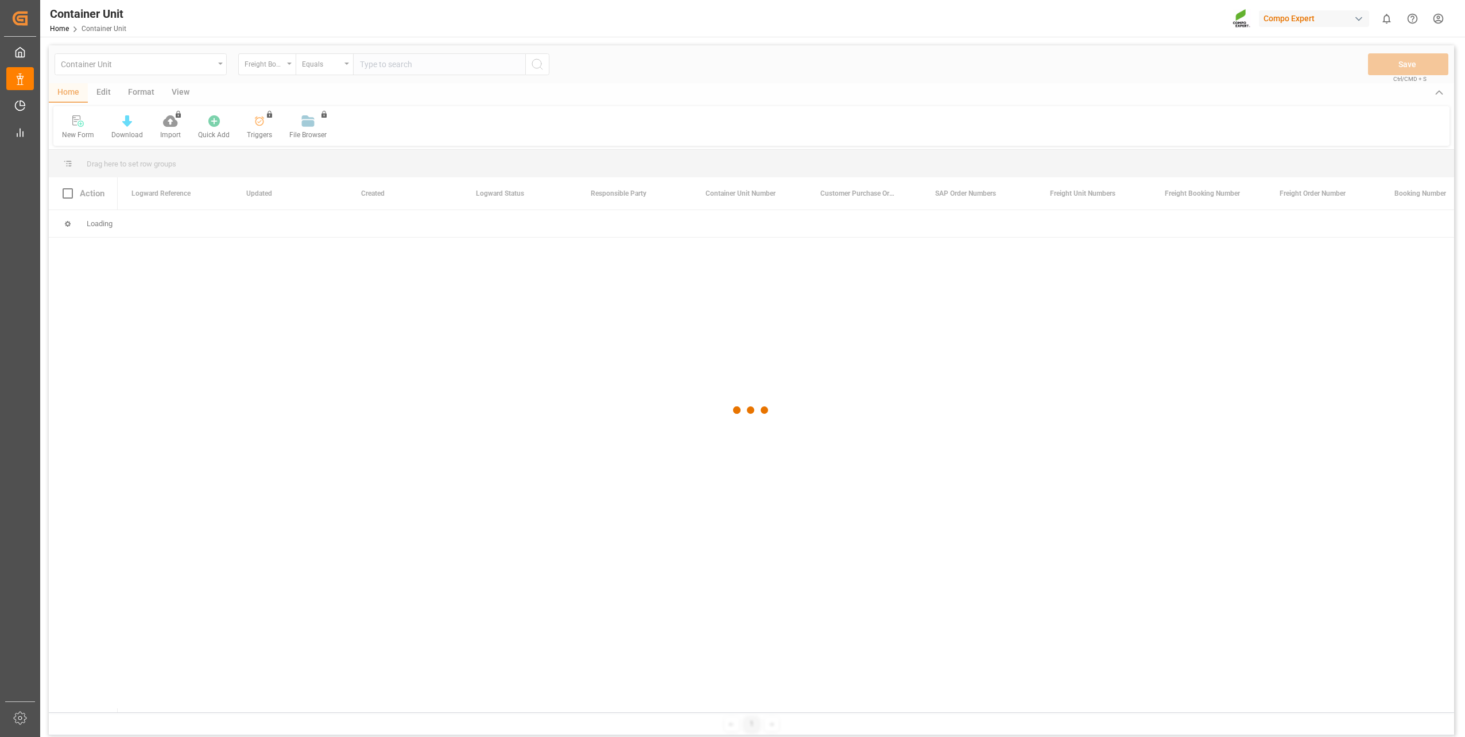
click at [388, 65] on div at bounding box center [751, 410] width 1405 height 730
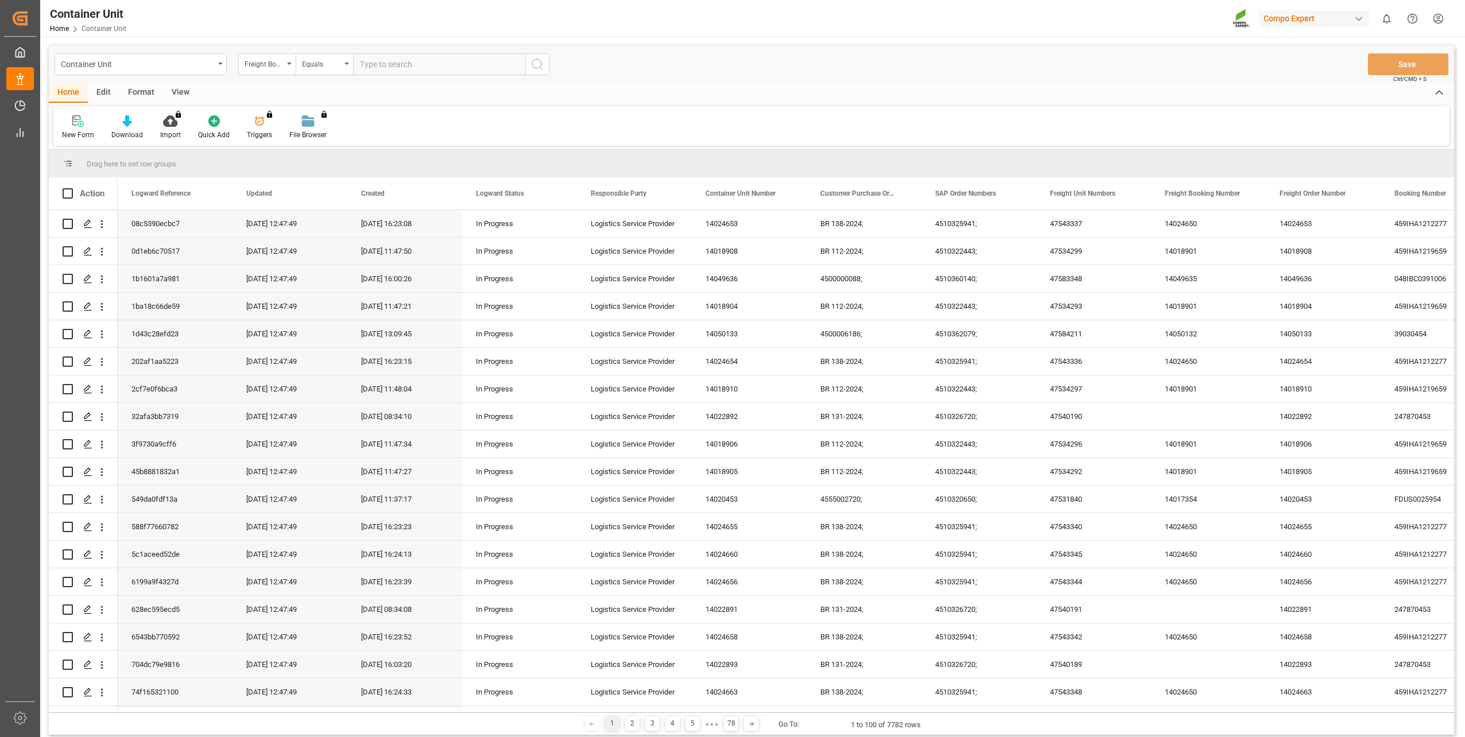
click at [365, 69] on input "text" at bounding box center [439, 64] width 172 height 22
paste input "14049647"
type input "14049647"
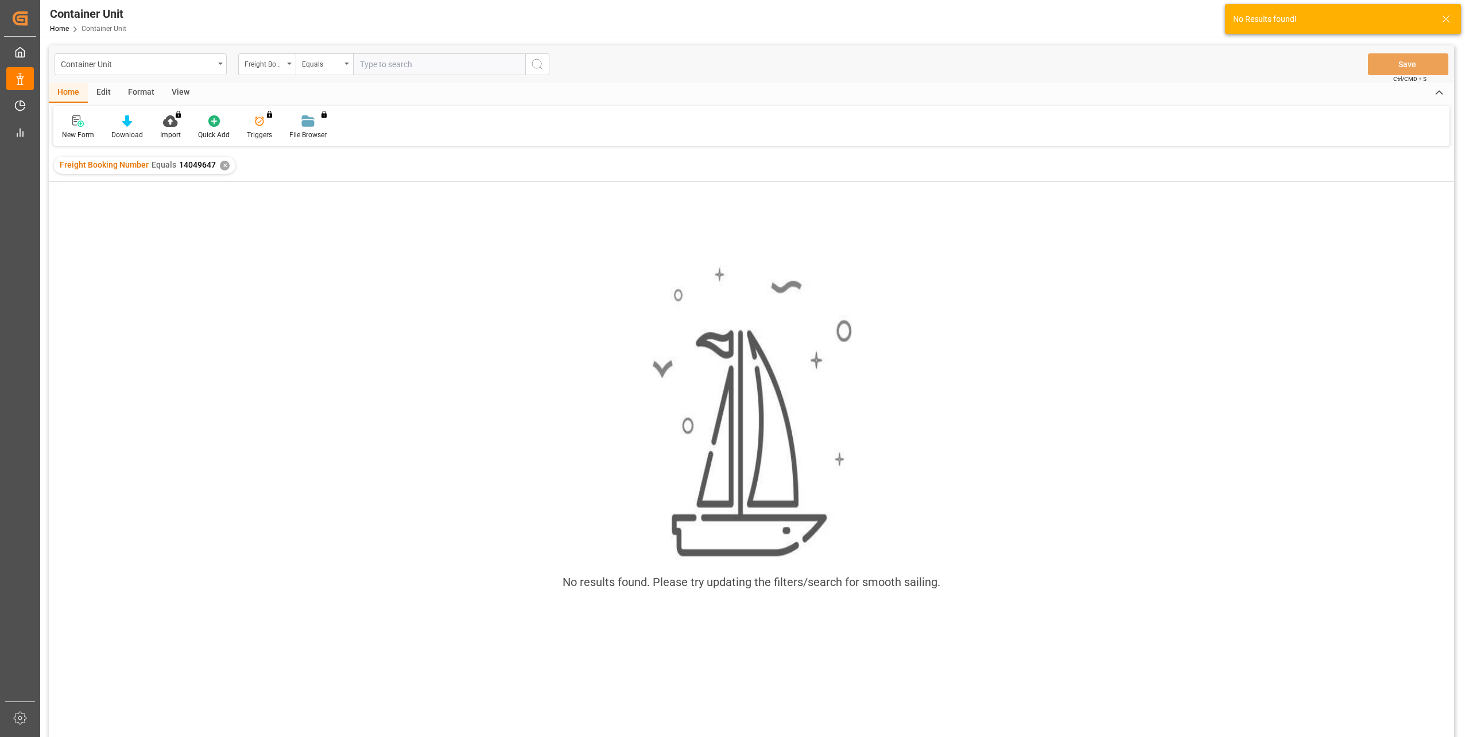
click at [222, 168] on div "✕" at bounding box center [225, 166] width 10 height 10
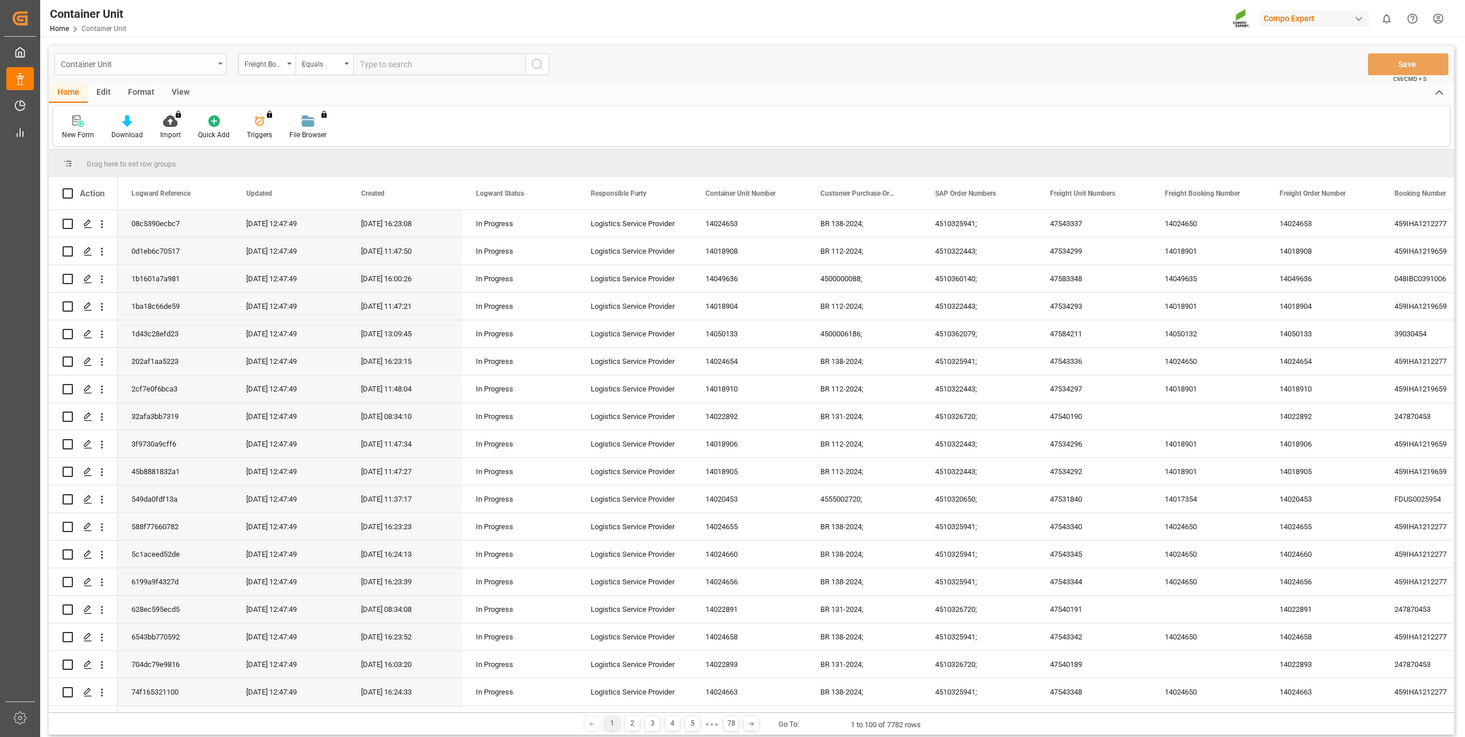
click at [223, 67] on div "Container Unit" at bounding box center [141, 64] width 172 height 22
click at [162, 158] on div "Freight Order" at bounding box center [140, 165] width 171 height 24
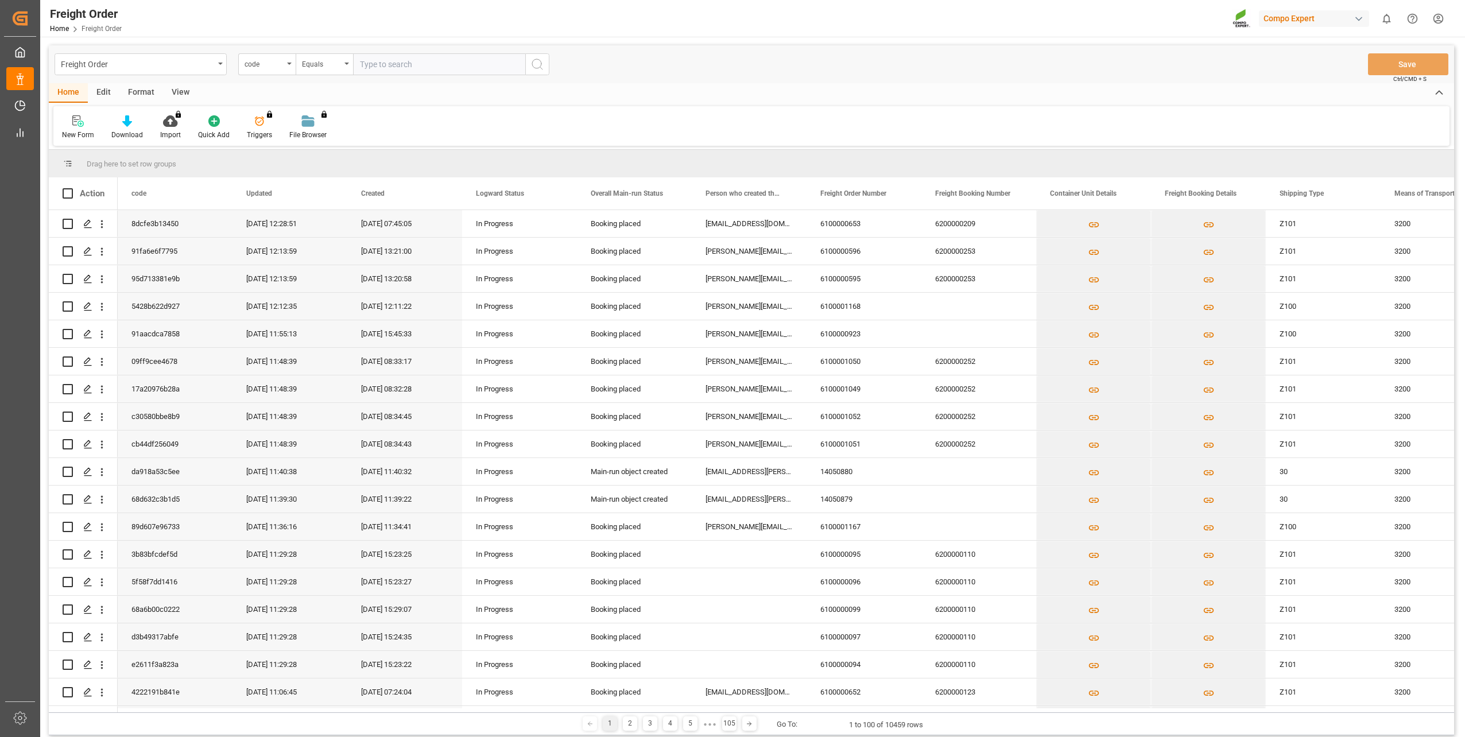
drag, startPoint x: 218, startPoint y: 712, endPoint x: 255, endPoint y: 718, distance: 38.2
click at [255, 718] on div "1 2 3 4 5 ● ● ● 105 Go To: 1 to 100 of 10459 rows" at bounding box center [751, 723] width 1405 height 23
click at [256, 714] on div "1 2 3 4 5 ● ● ● 105 Go To: 1 to 100 of 10459 rows" at bounding box center [751, 723] width 1405 height 23
click at [262, 712] on div "1 2 3 4 5 ● ● ● 105 Go To: 1 to 100 of 10459 rows" at bounding box center [751, 723] width 1405 height 23
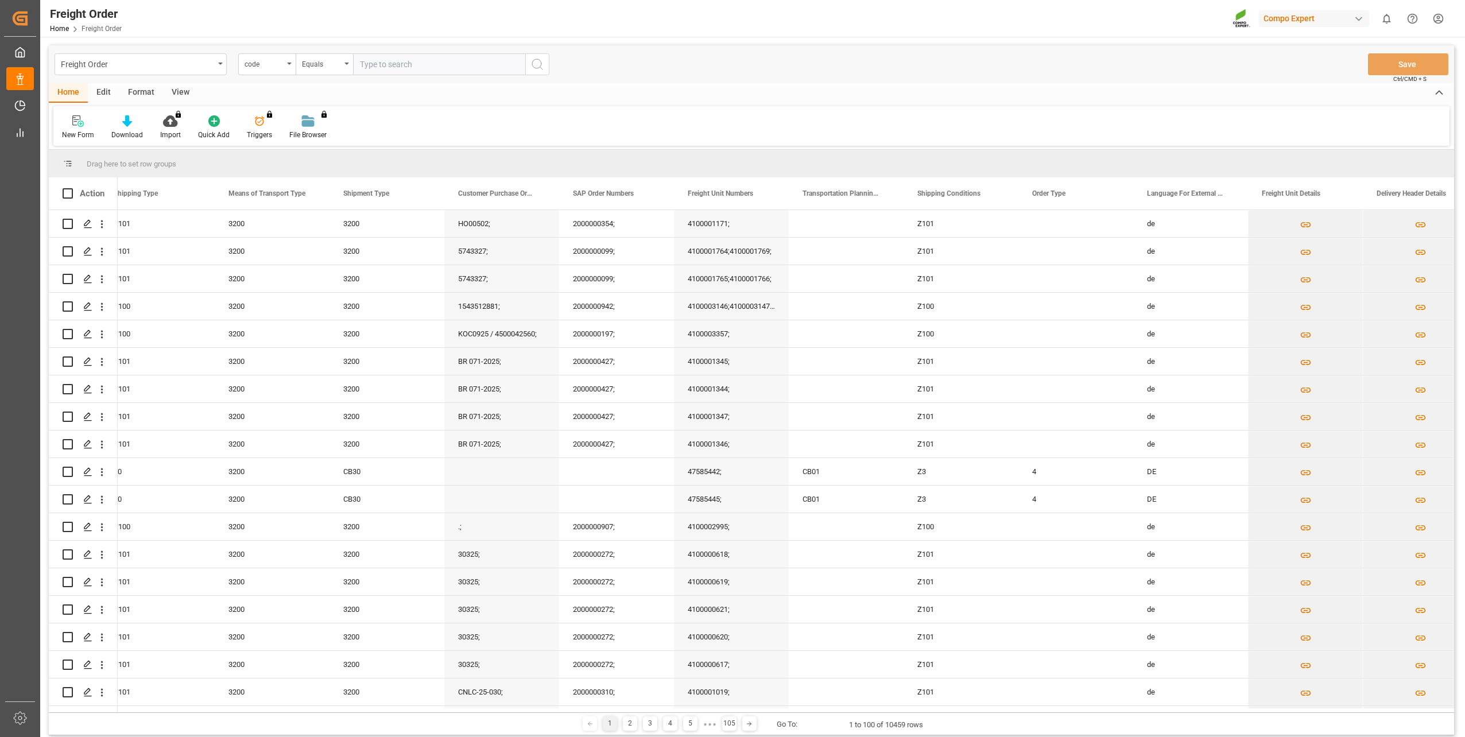
click at [383, 714] on div "1 2 3 4 5 ● ● ● 105 Go To: 1 to 100 of 10459 rows" at bounding box center [751, 723] width 1405 height 23
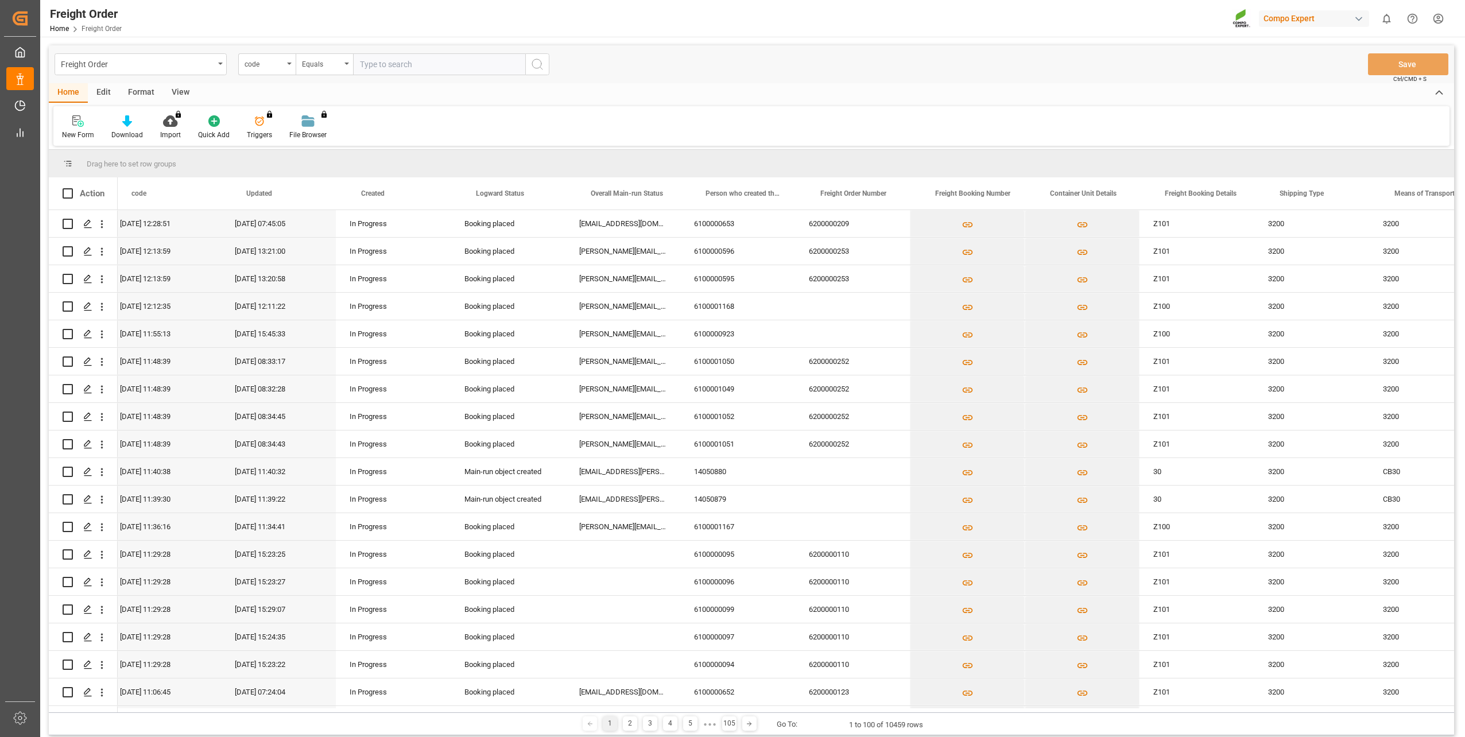
scroll to position [0, 0]
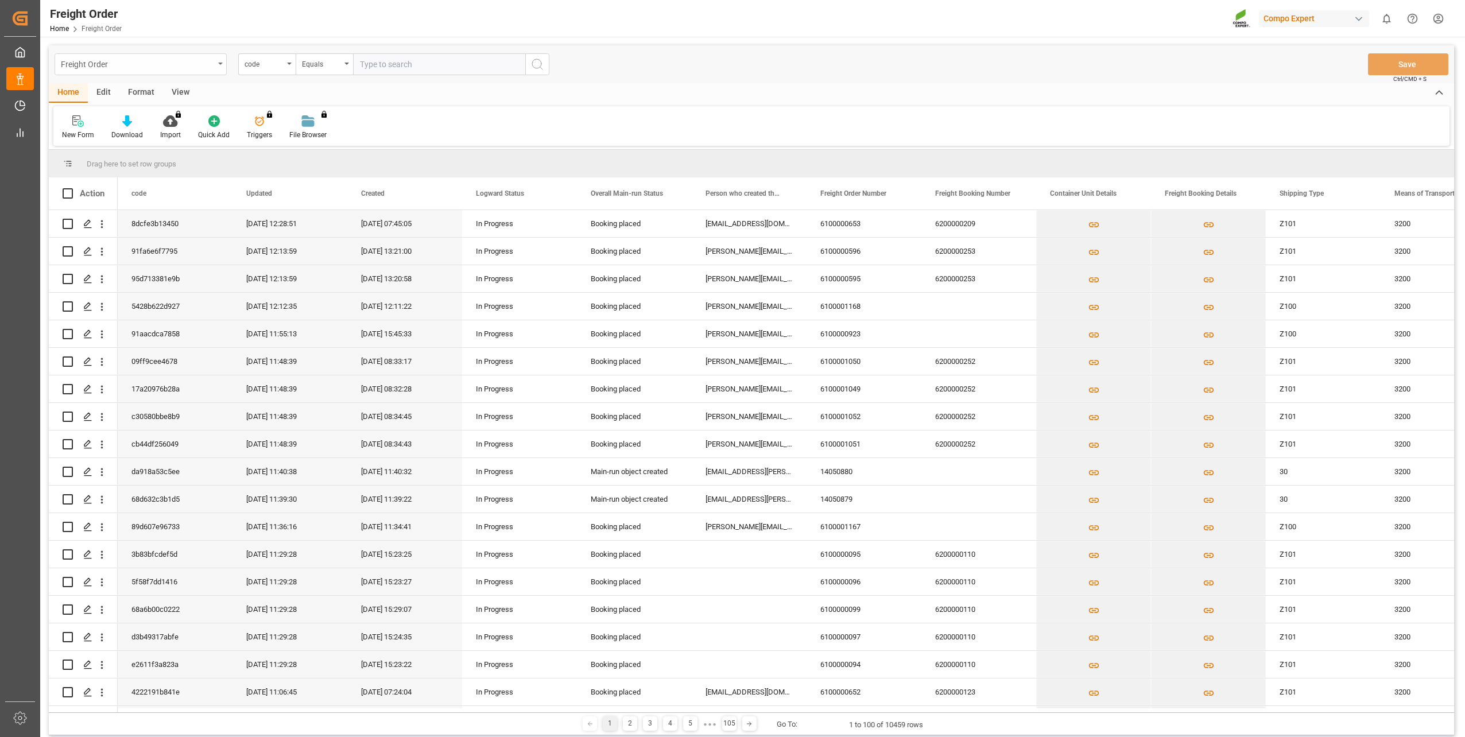
click at [186, 60] on div "Freight Order" at bounding box center [137, 63] width 153 height 14
click at [151, 188] on div "Container Unit" at bounding box center [140, 189] width 171 height 24
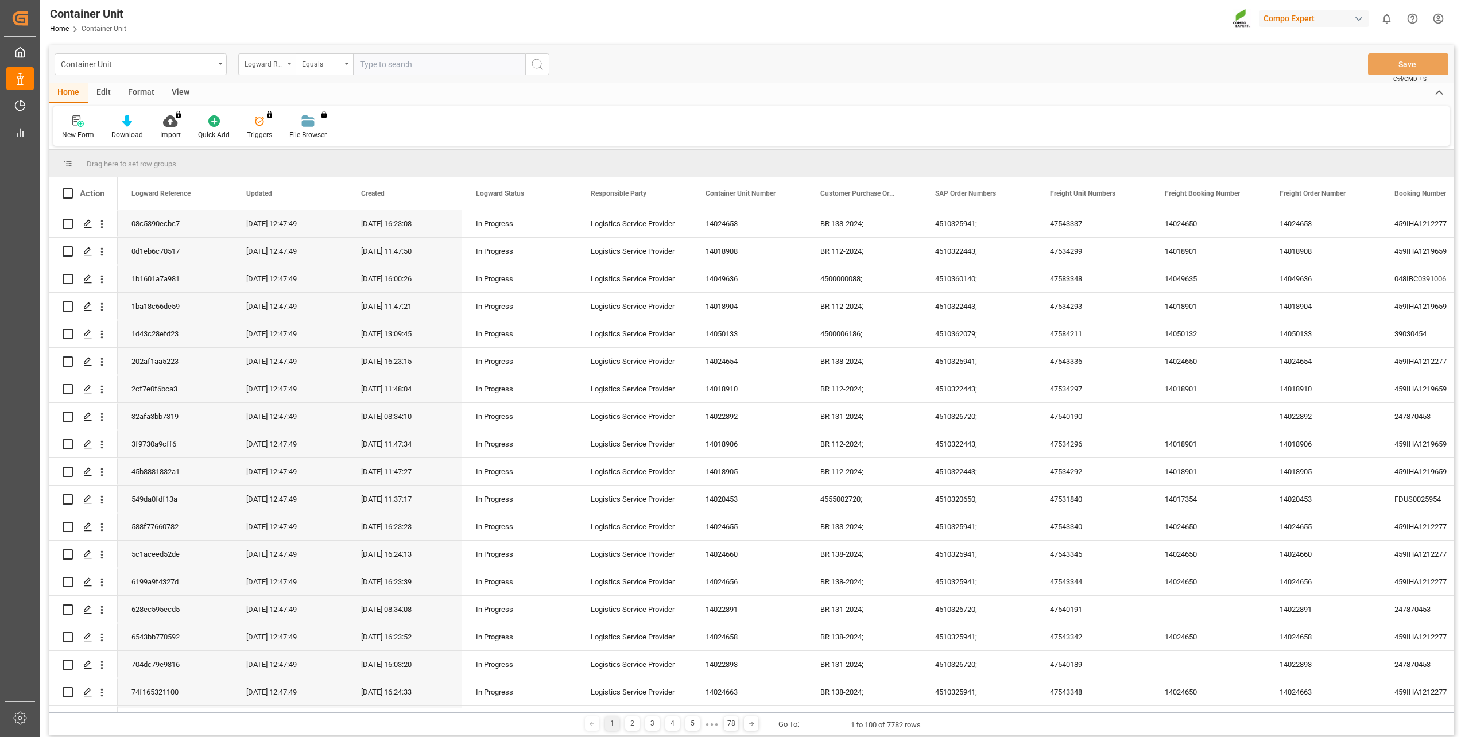
click at [253, 60] on div "Logward Reference" at bounding box center [264, 62] width 39 height 13
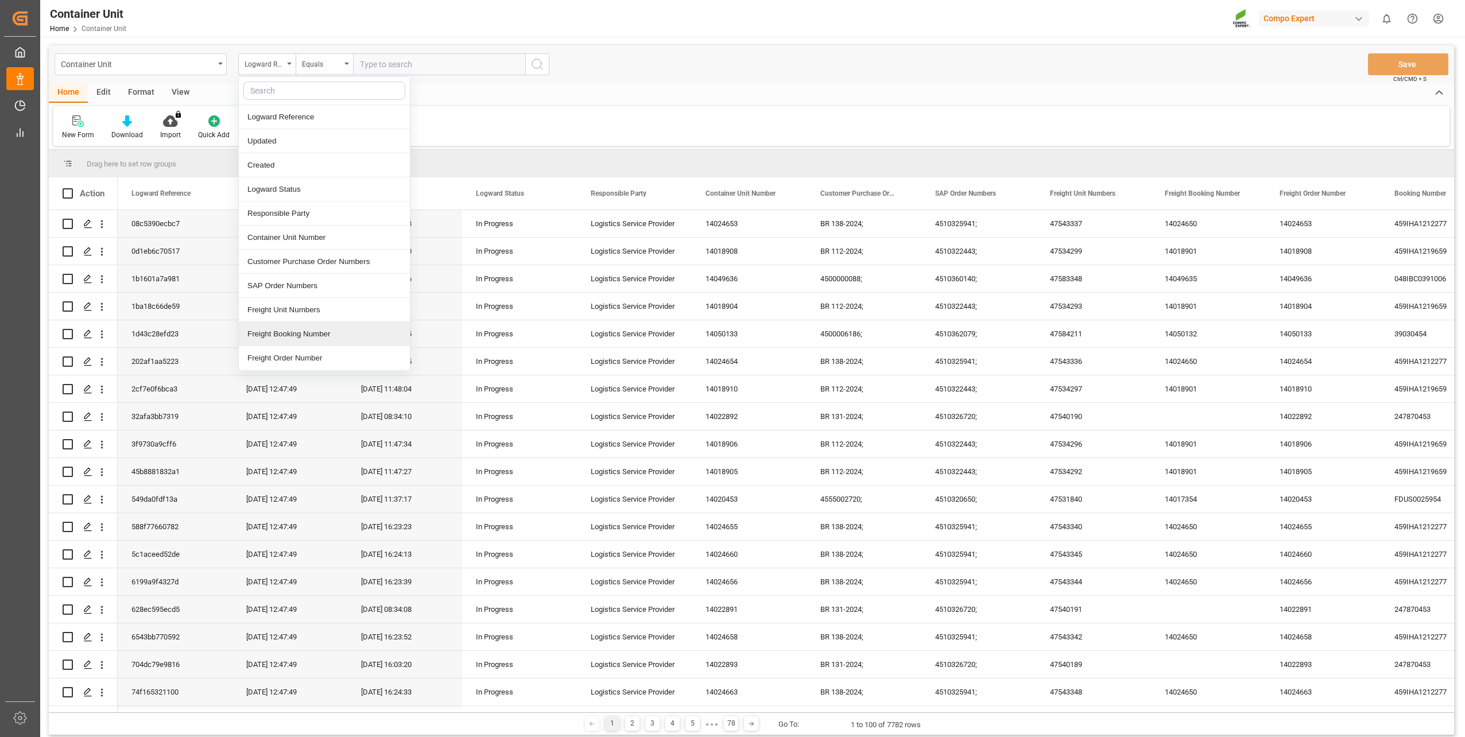
click at [335, 327] on div "Freight Booking Number" at bounding box center [324, 334] width 171 height 24
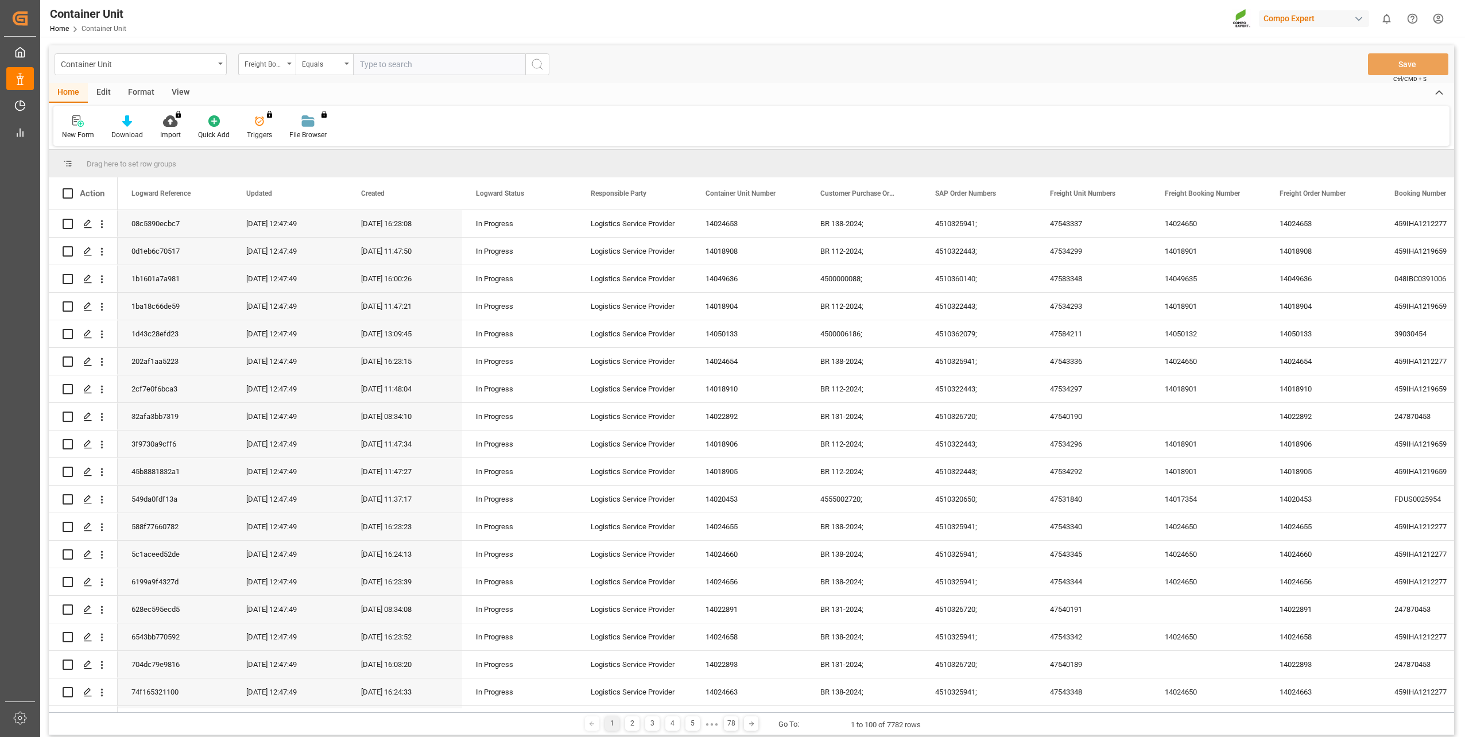
click at [389, 70] on input "text" at bounding box center [439, 64] width 172 height 22
paste input "14049647"
type input "14049647"
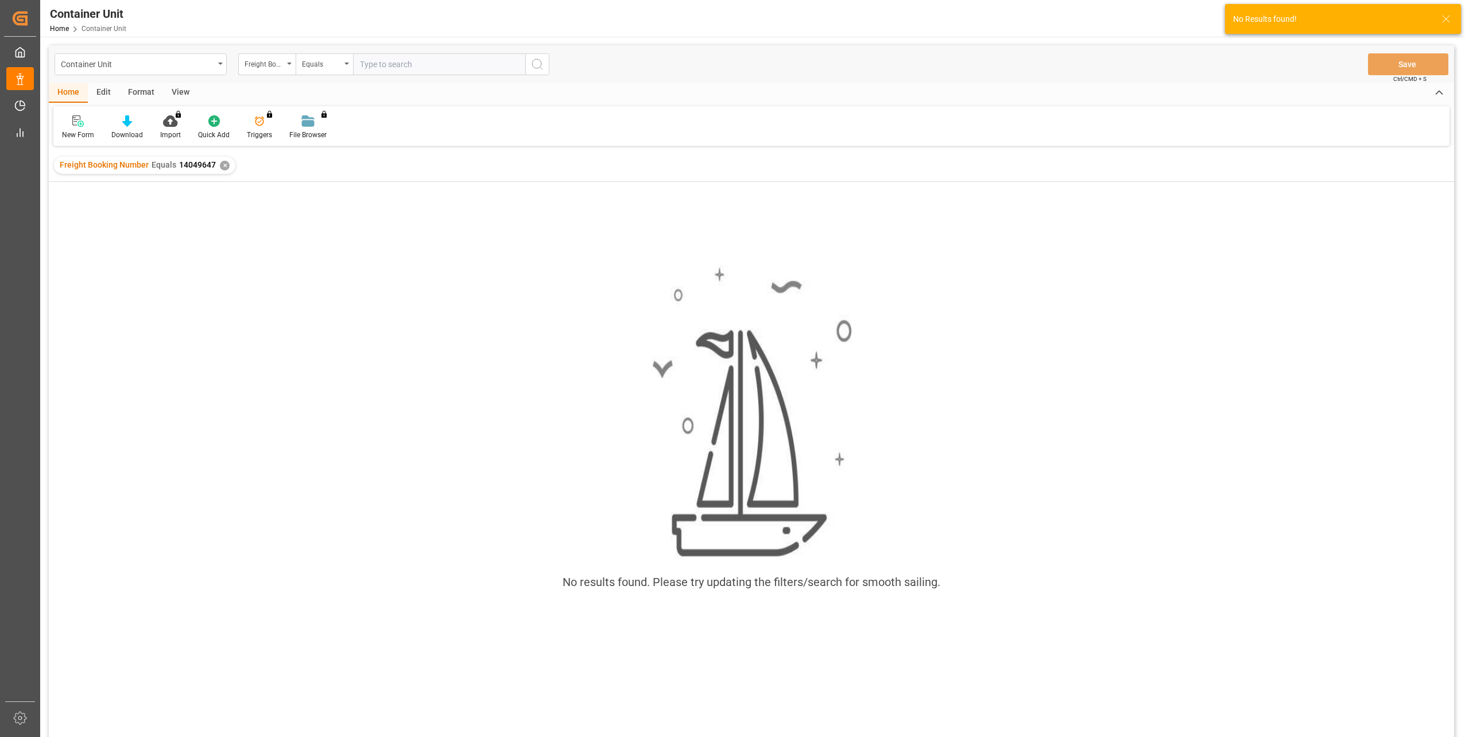
click at [222, 167] on div "✕" at bounding box center [225, 166] width 10 height 10
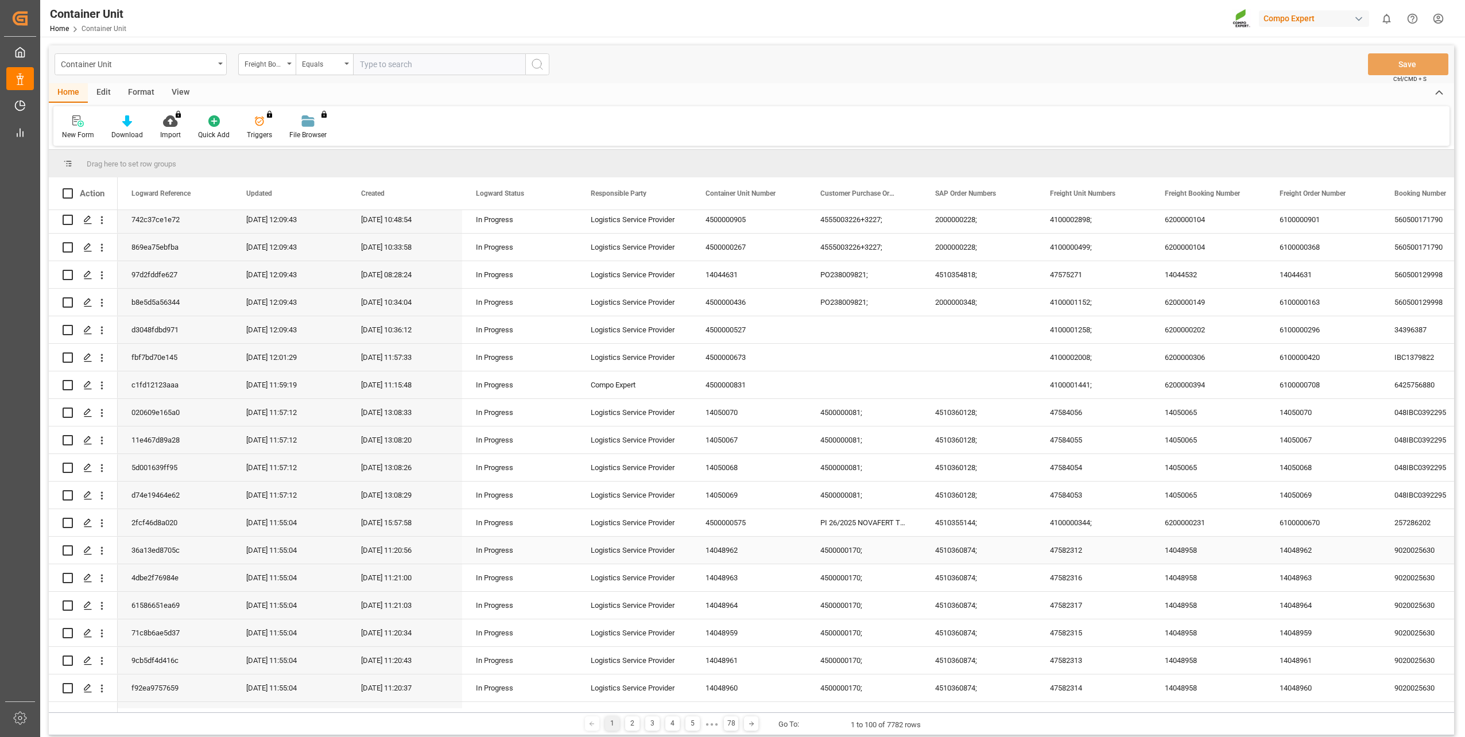
scroll to position [2181, 0]
drag, startPoint x: 156, startPoint y: 712, endPoint x: 186, endPoint y: 710, distance: 30.5
click at [186, 710] on div "Drag here to set row groups Drag here to set column labels Action Logward Refer…" at bounding box center [751, 443] width 1405 height 586
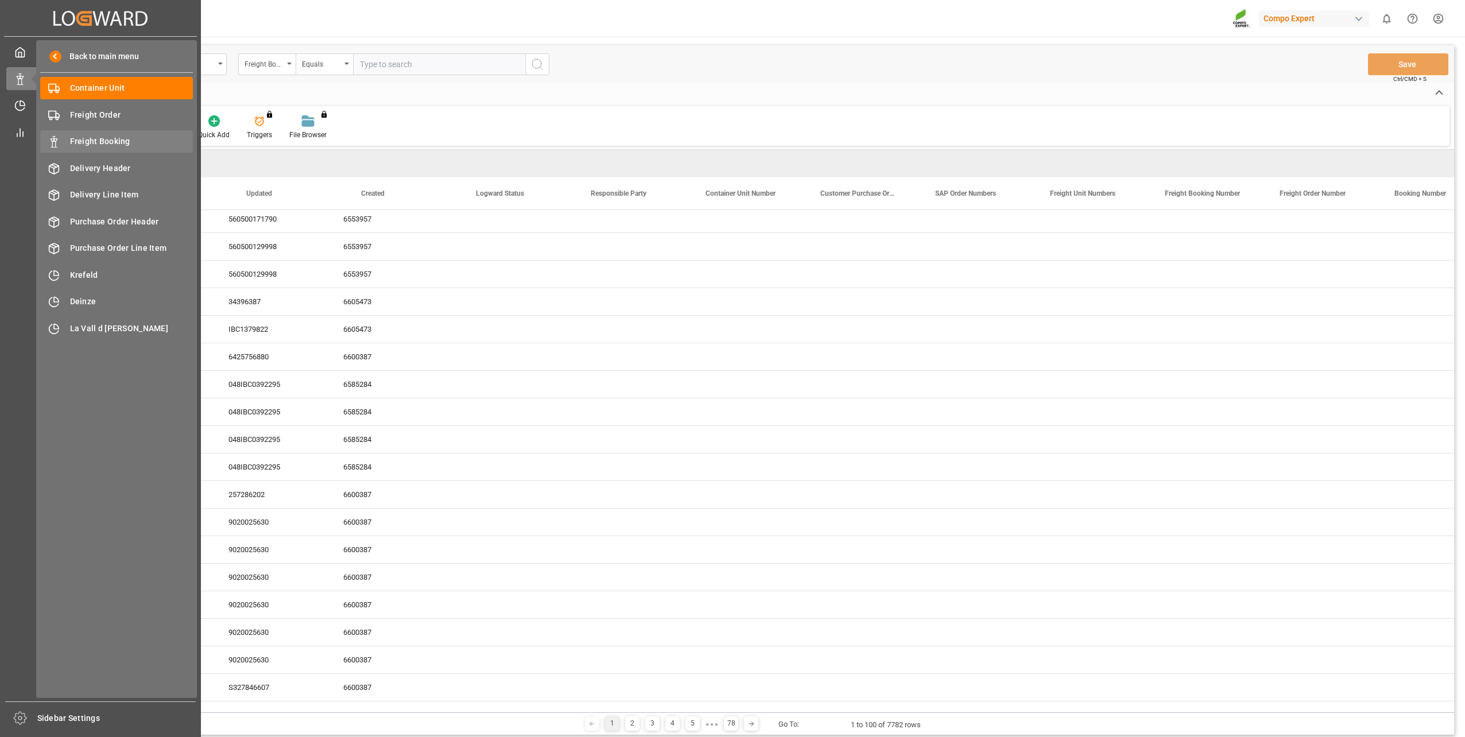
scroll to position [0, 0]
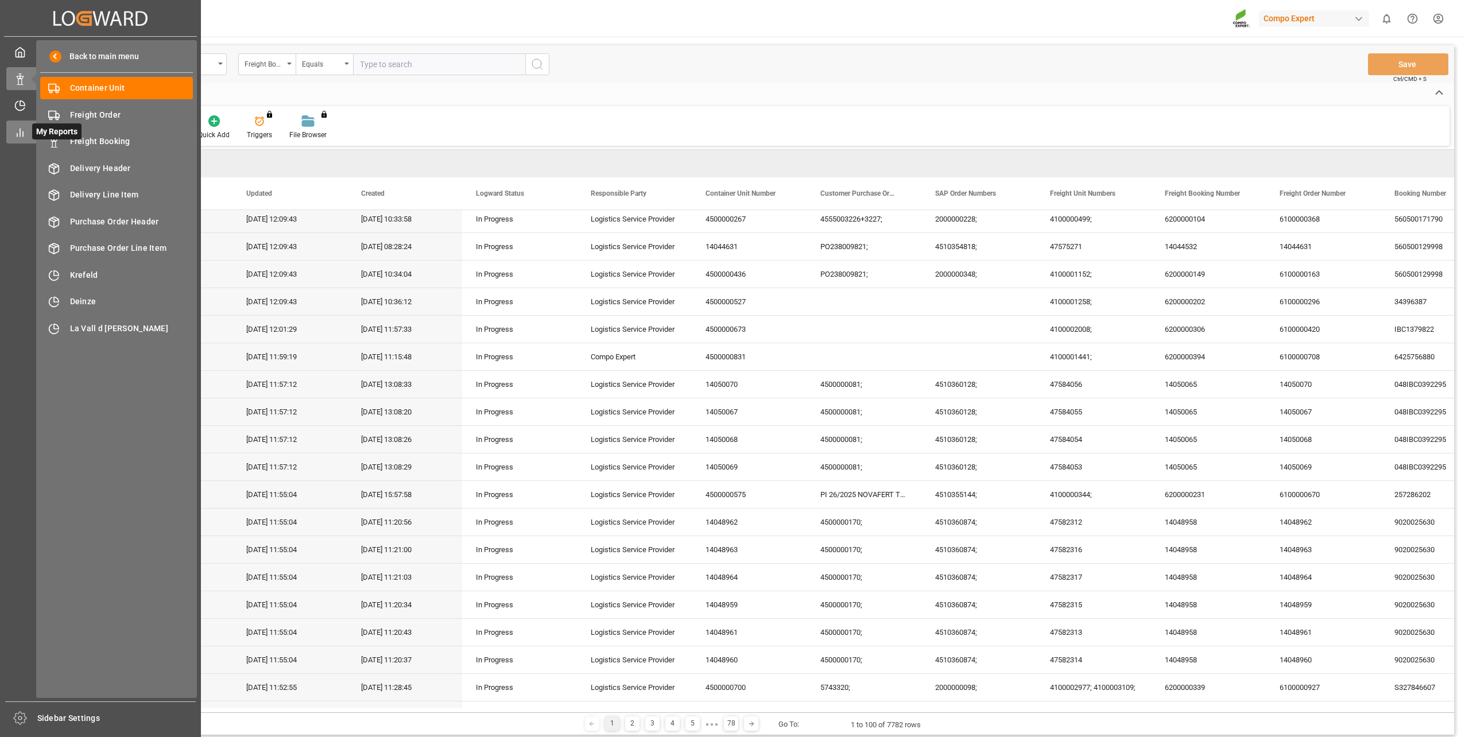
click at [21, 135] on icon at bounding box center [19, 132] width 11 height 11
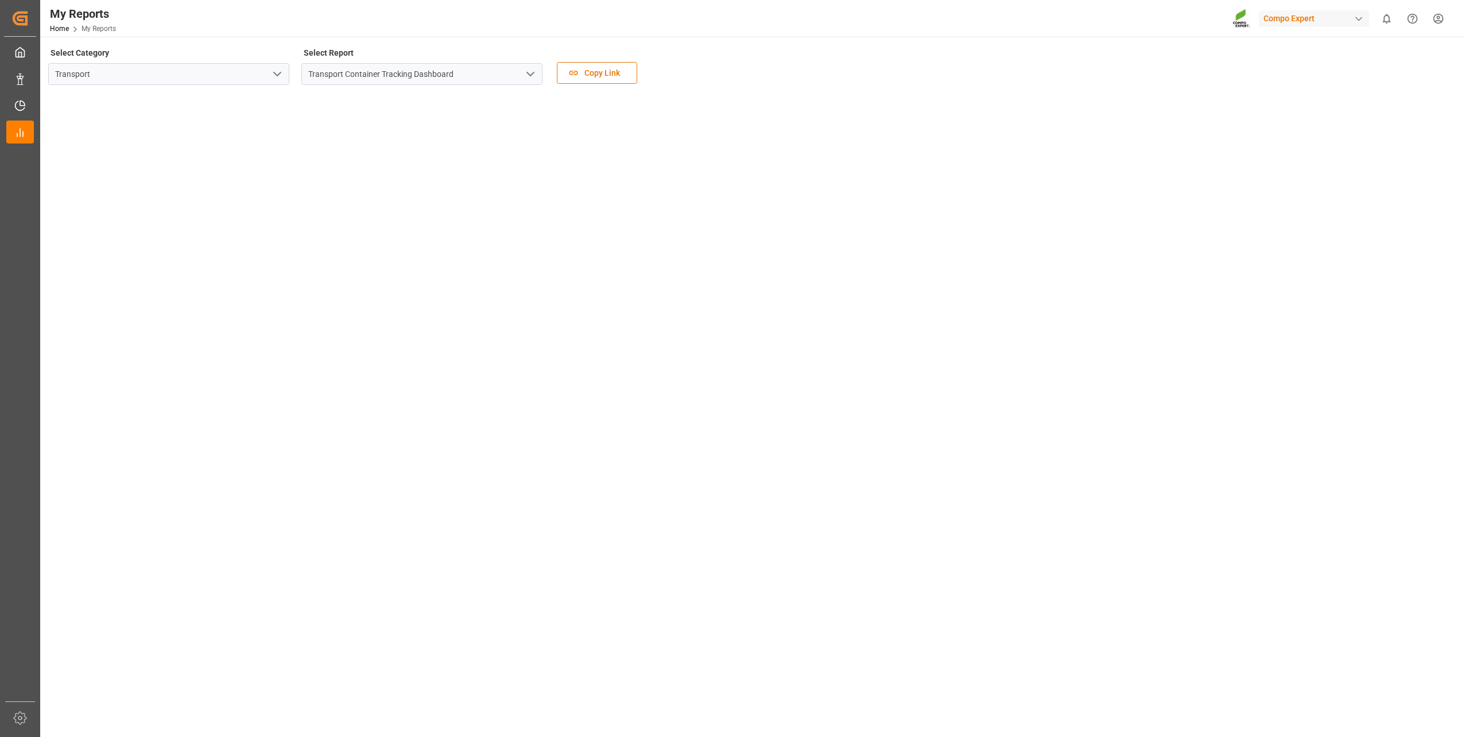
click at [280, 78] on icon "open menu" at bounding box center [277, 74] width 14 height 14
click at [243, 106] on div "Transport" at bounding box center [169, 100] width 240 height 26
click at [414, 65] on input "Transport Container Tracking Dashboard" at bounding box center [421, 74] width 241 height 22
click at [536, 76] on icon "open menu" at bounding box center [531, 74] width 14 height 14
click at [274, 46] on div "Select Category Transport" at bounding box center [168, 69] width 241 height 48
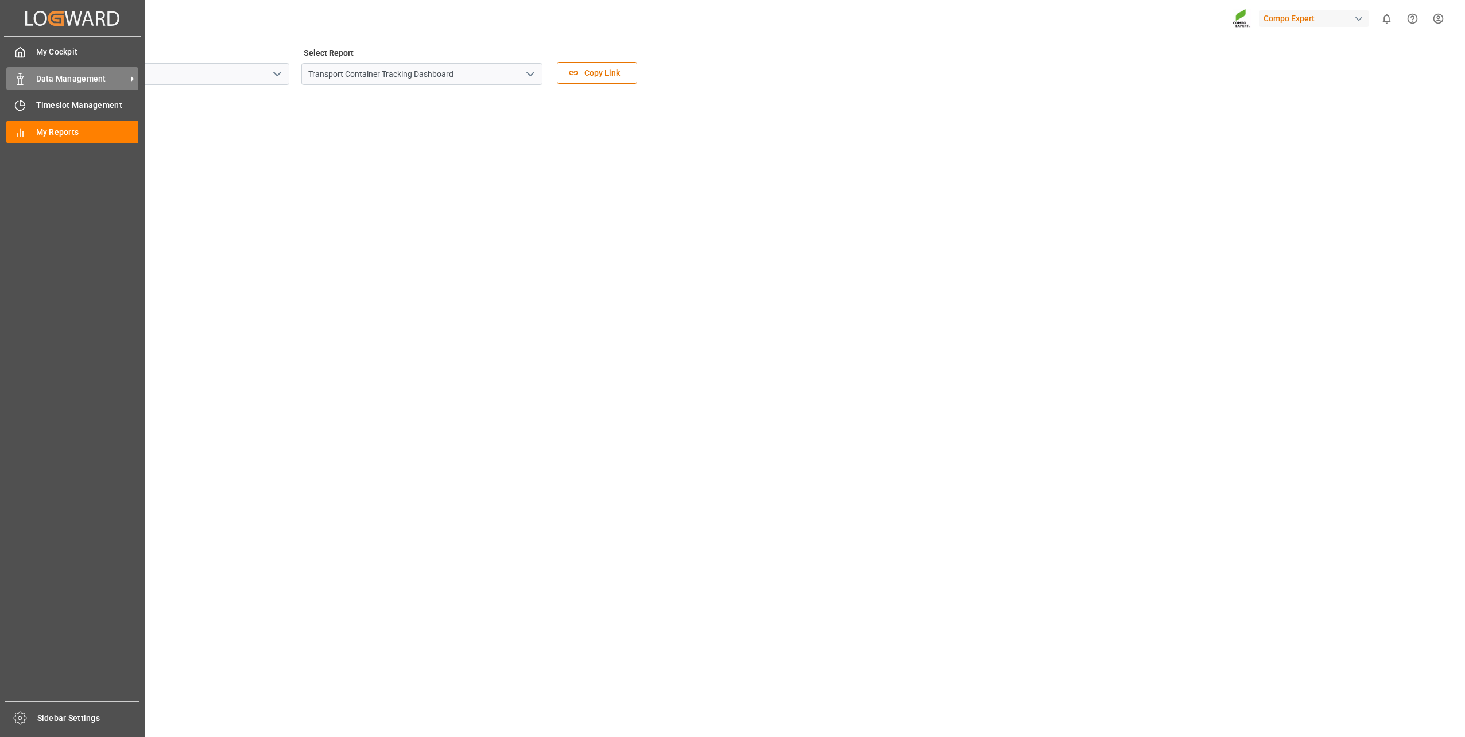
click at [28, 79] on div "Data Management Data Management" at bounding box center [72, 78] width 132 height 22
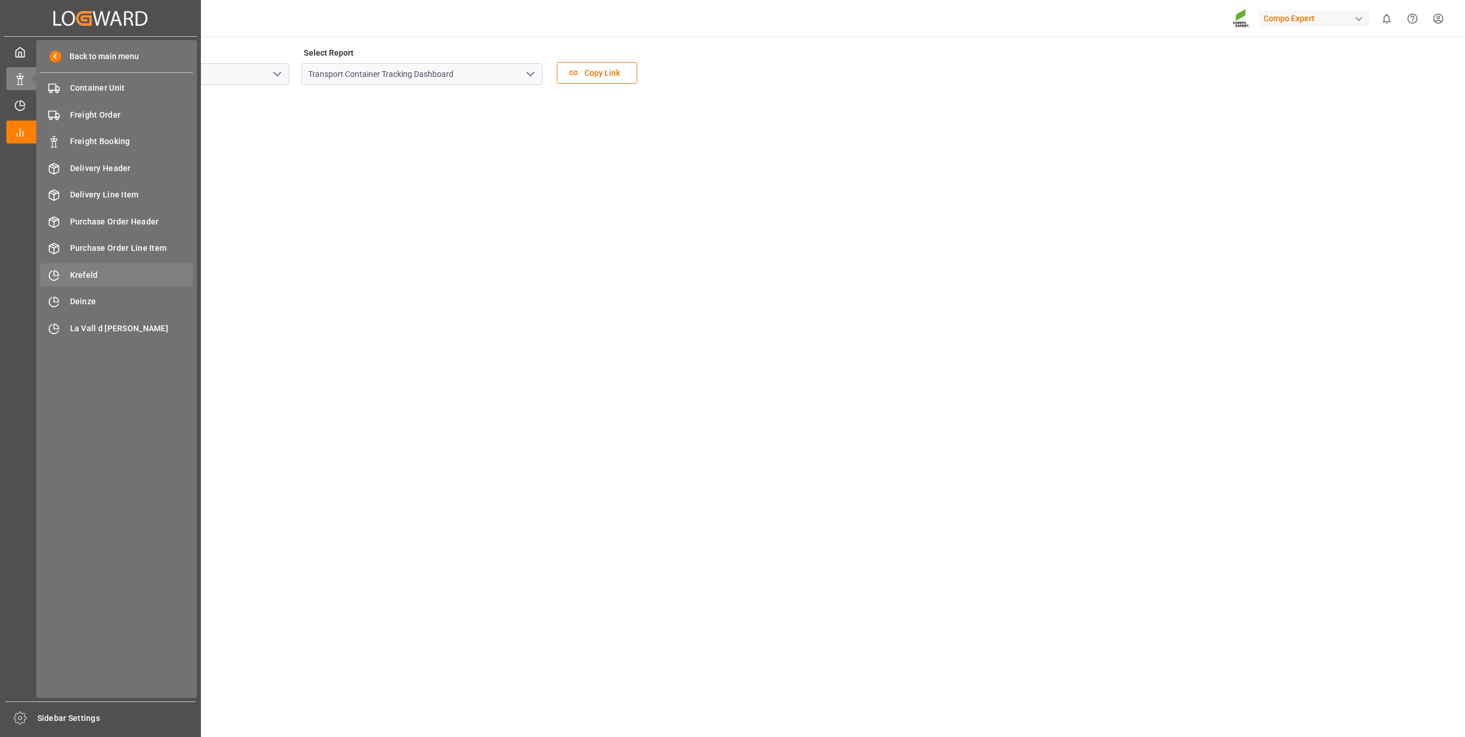
click at [94, 272] on span "Krefeld" at bounding box center [131, 275] width 123 height 12
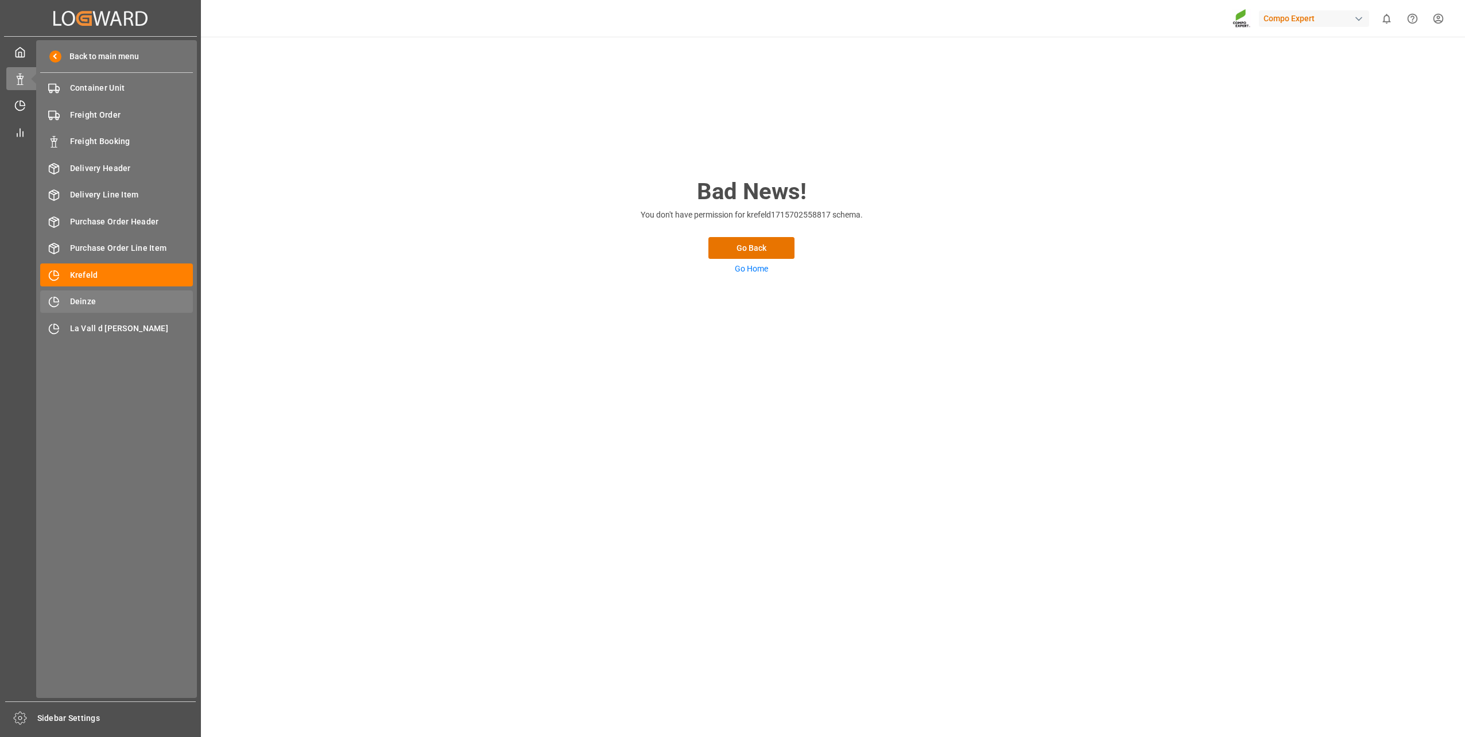
click at [114, 299] on span "Deinze" at bounding box center [131, 302] width 123 height 12
click at [18, 99] on div at bounding box center [16, 105] width 20 height 12
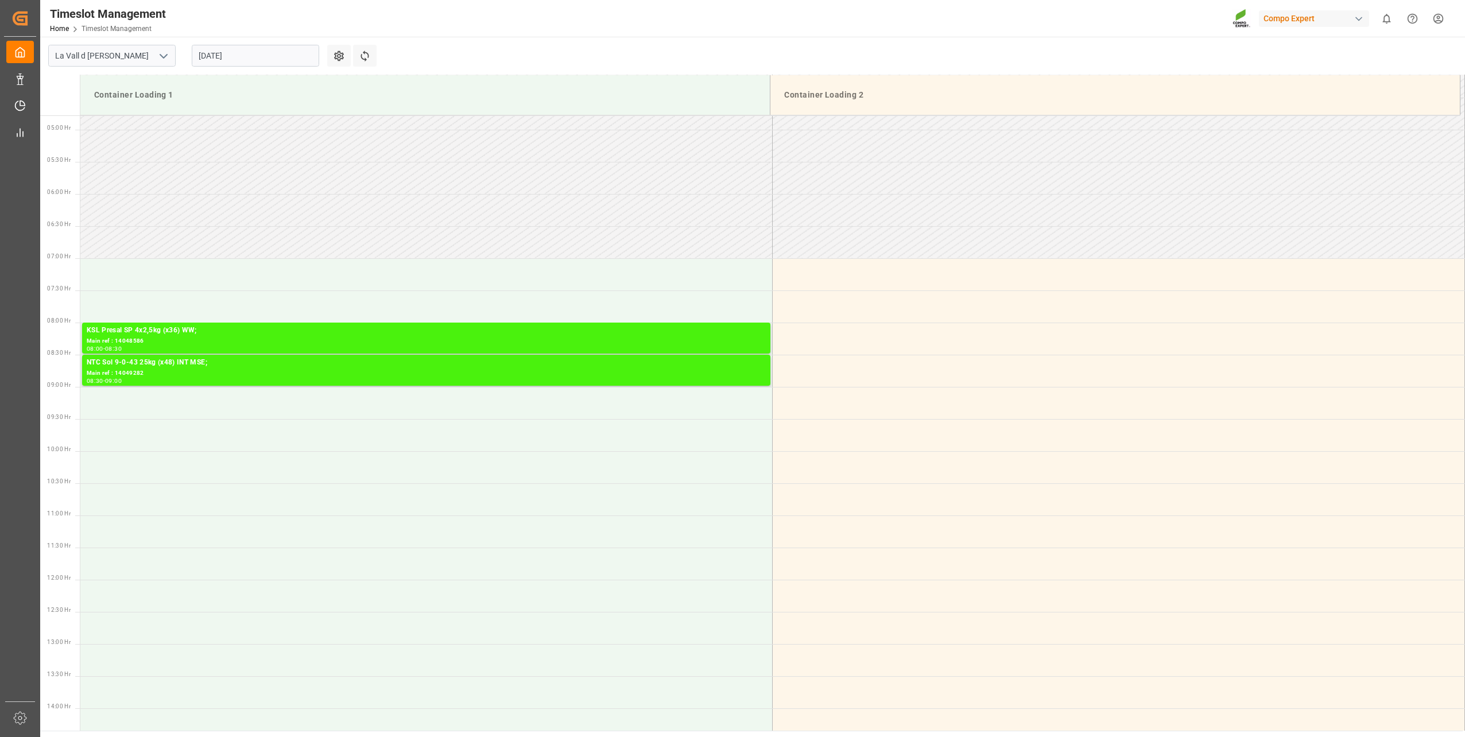
scroll to position [305, 0]
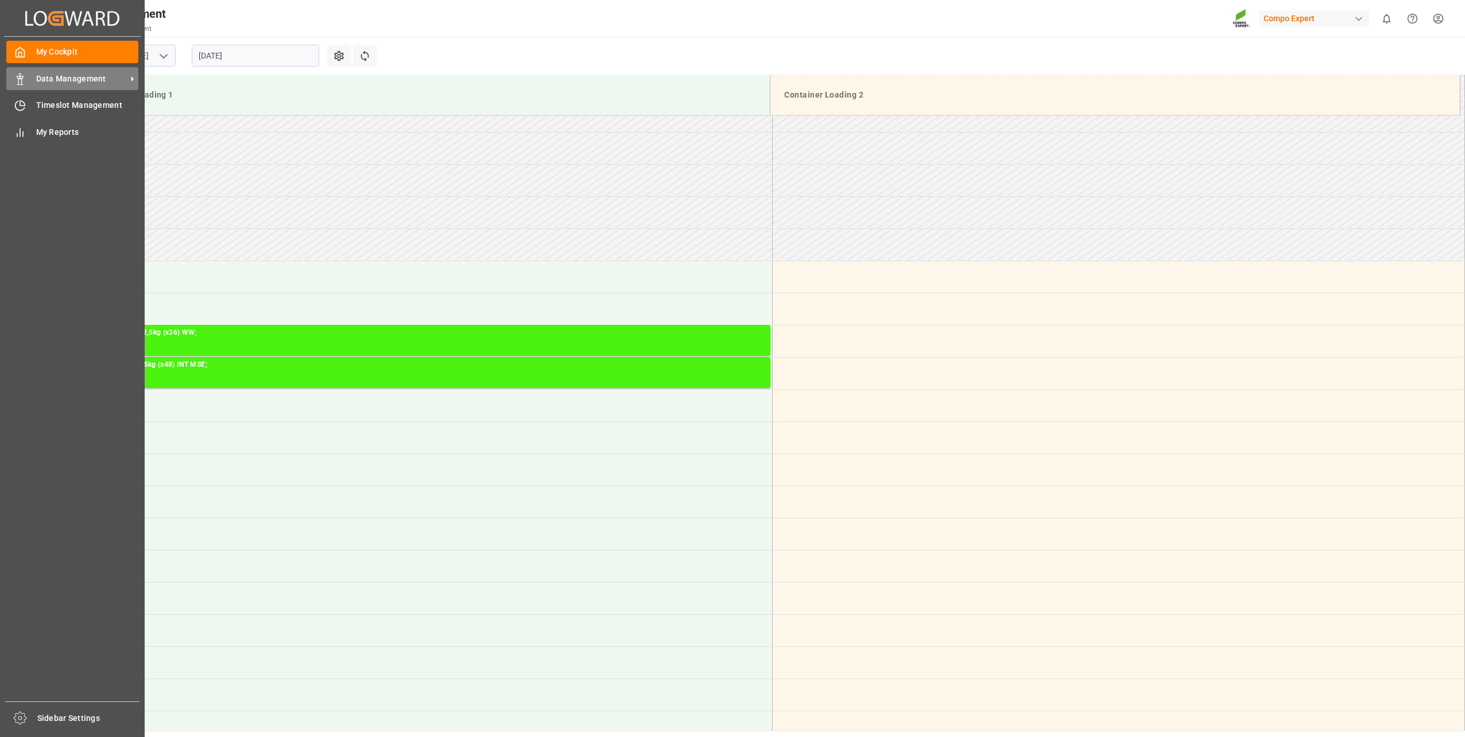
click at [24, 84] on icon at bounding box center [19, 78] width 11 height 11
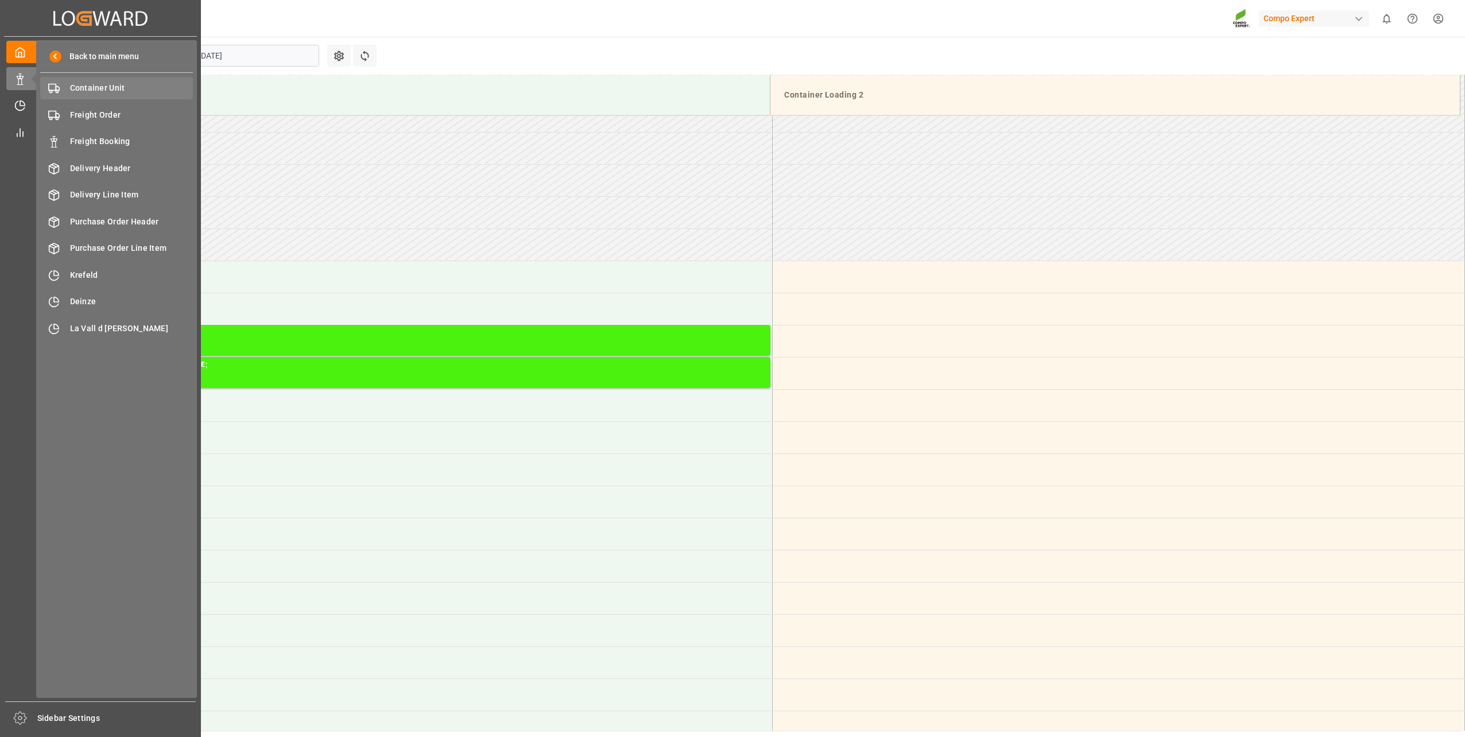
click at [71, 99] on div "Container Unit Container Unit" at bounding box center [116, 88] width 153 height 22
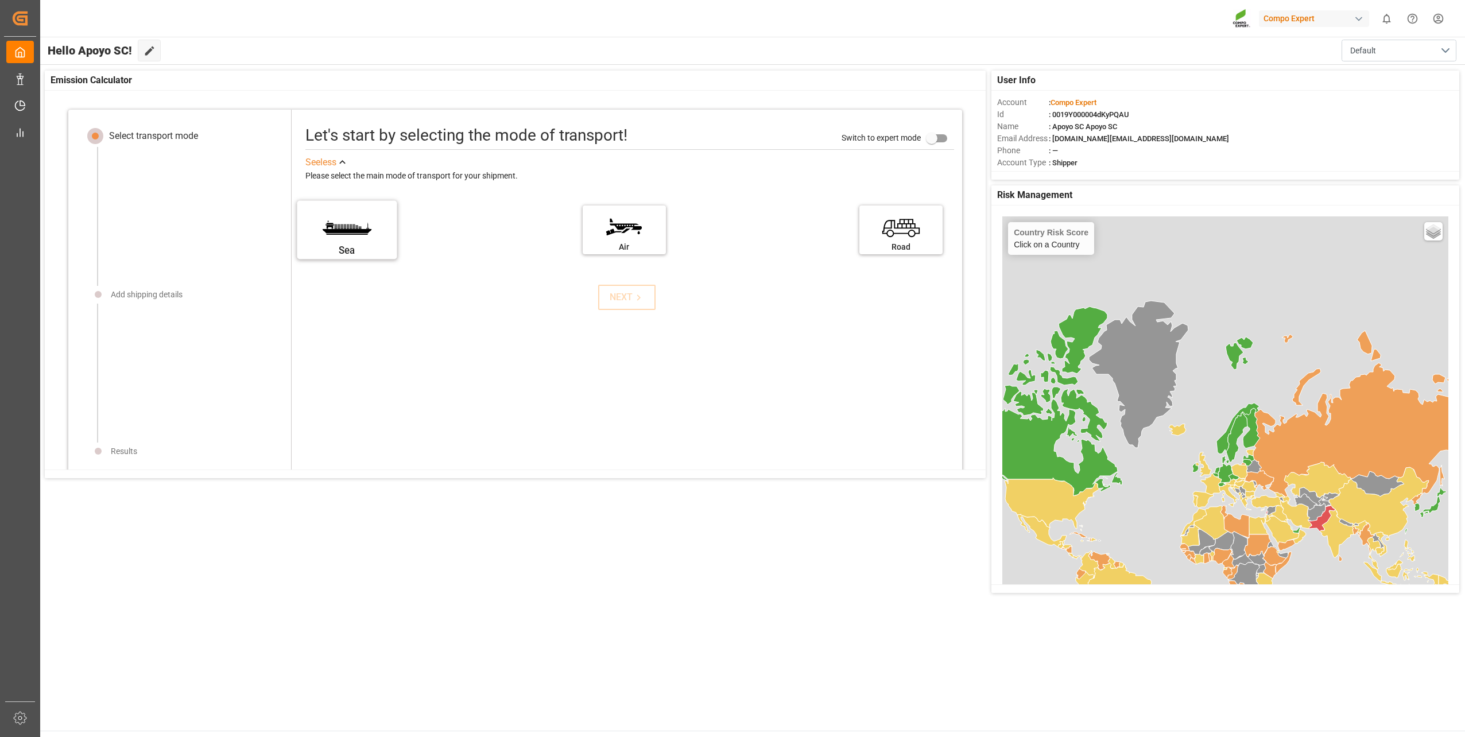
click at [365, 234] on label "Sea" at bounding box center [347, 226] width 86 height 48
click at [0, 0] on input "Sea" at bounding box center [0, 0] width 0 height 0
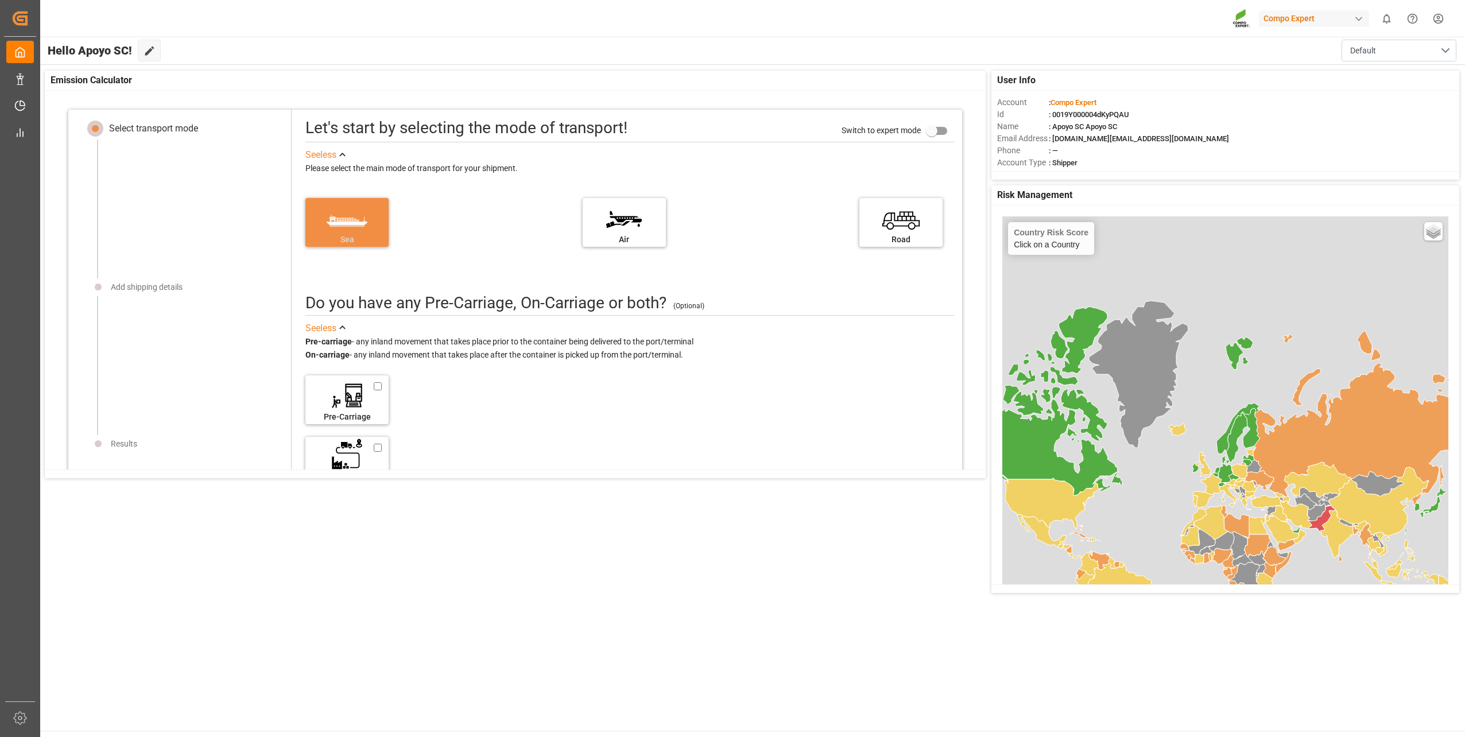
scroll to position [11, 0]
click at [382, 387] on label "Pre-Carriage" at bounding box center [347, 392] width 86 height 48
click at [382, 386] on input "Pre-Carriage" at bounding box center [384, 379] width 10 height 13
checkbox input "true"
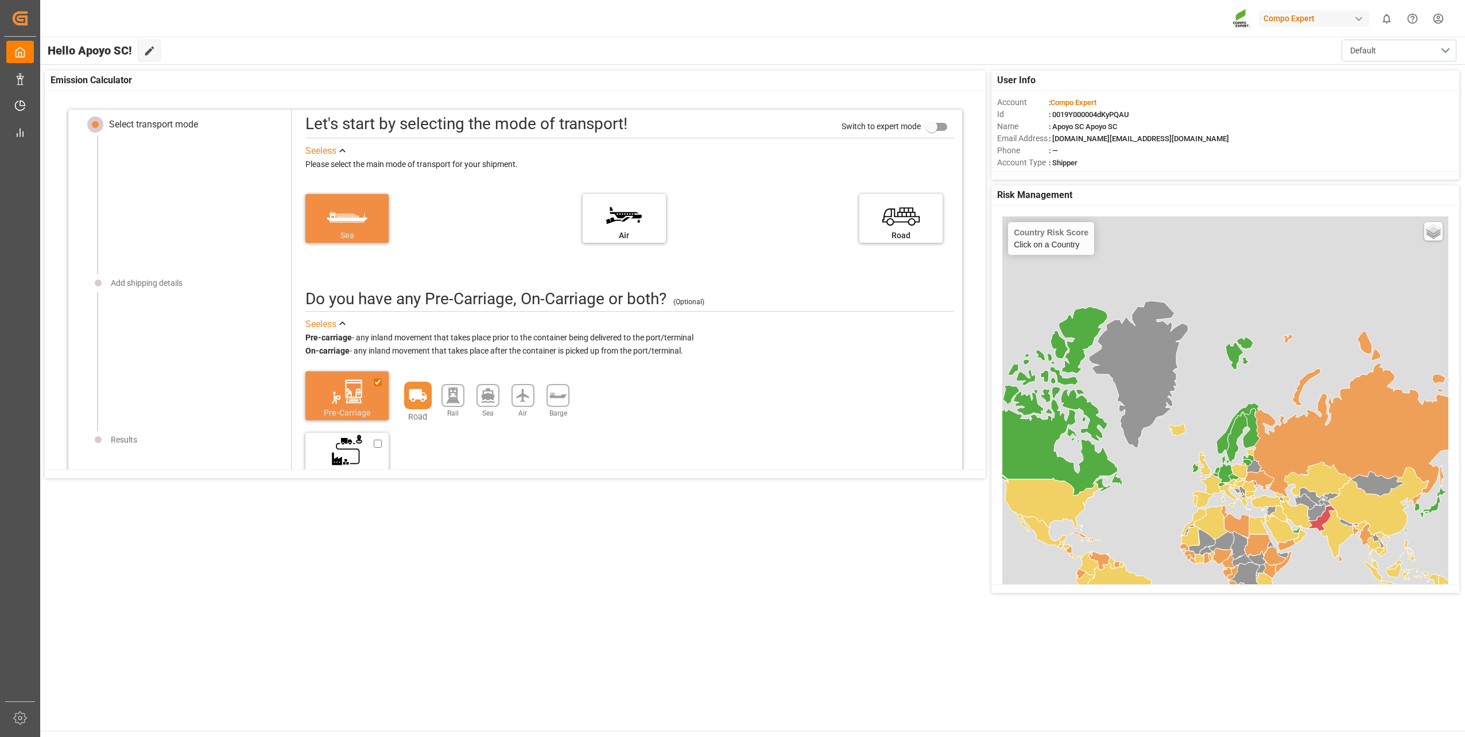
click at [416, 397] on icon at bounding box center [418, 395] width 18 height 13
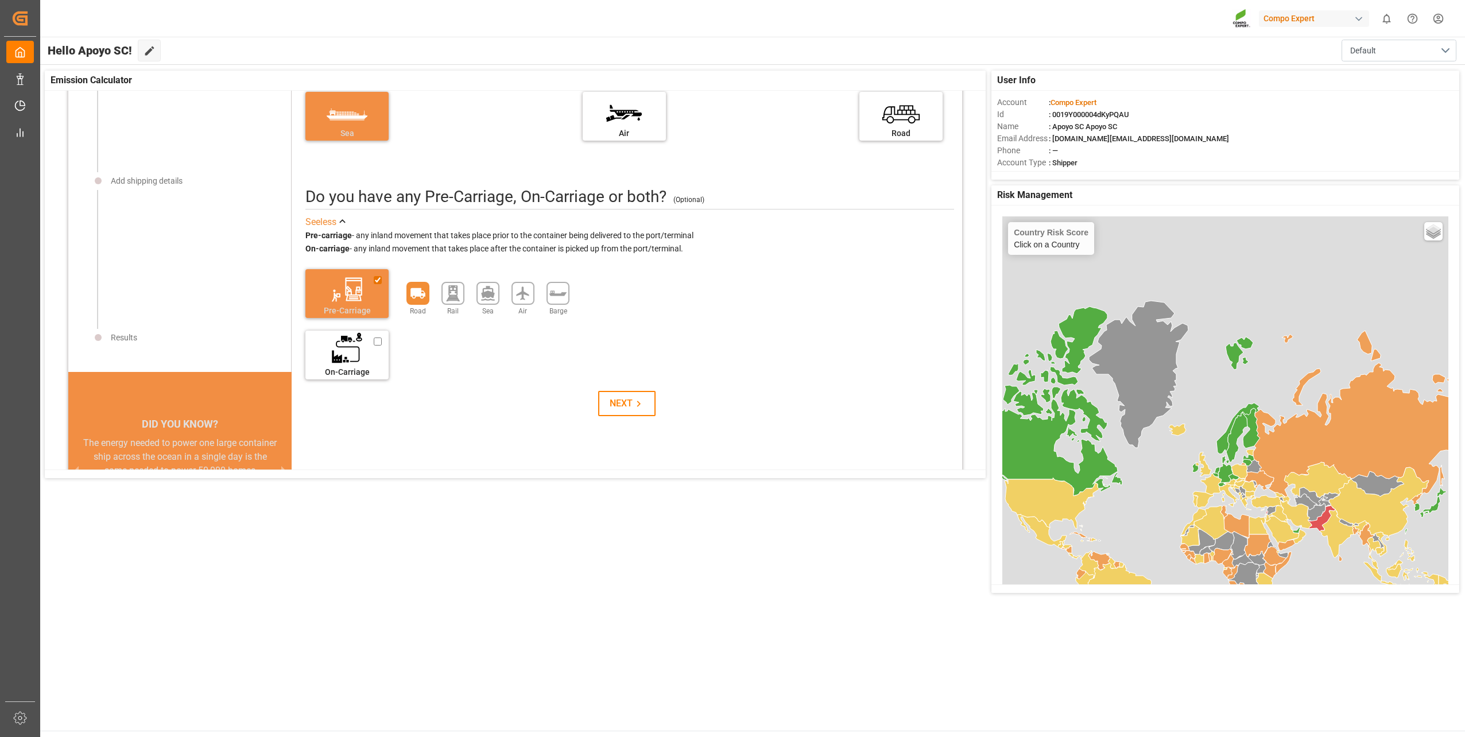
scroll to position [172, 0]
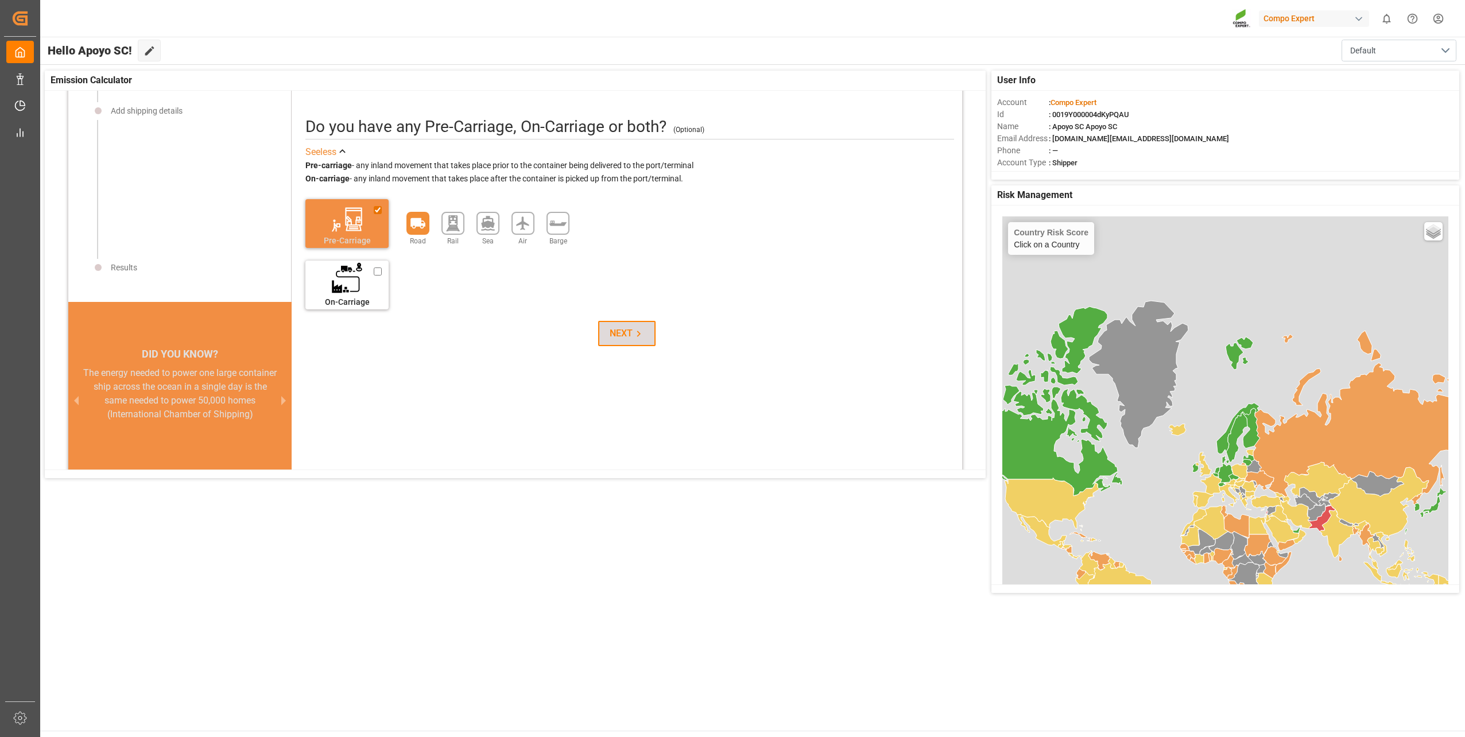
click at [619, 338] on div "NEXT" at bounding box center [627, 334] width 35 height 14
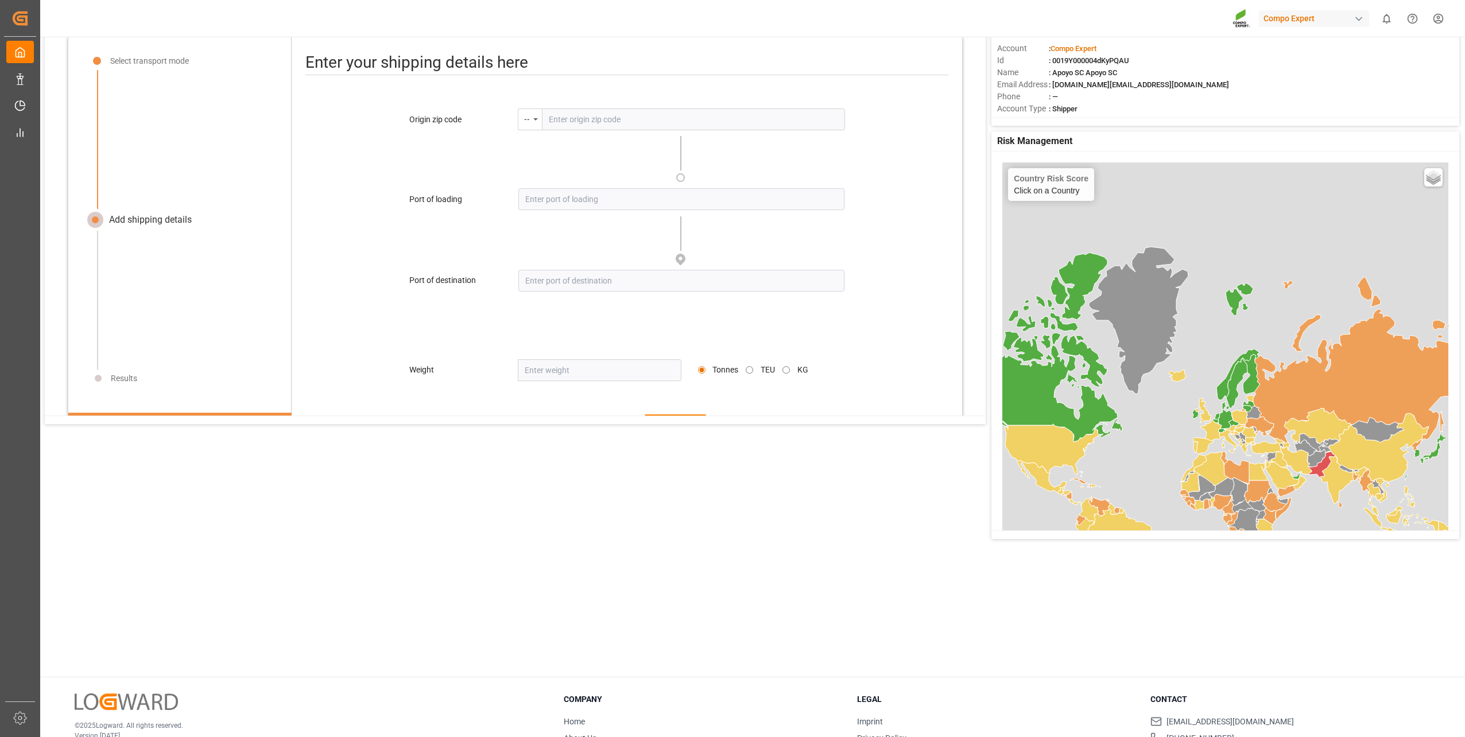
scroll to position [0, 0]
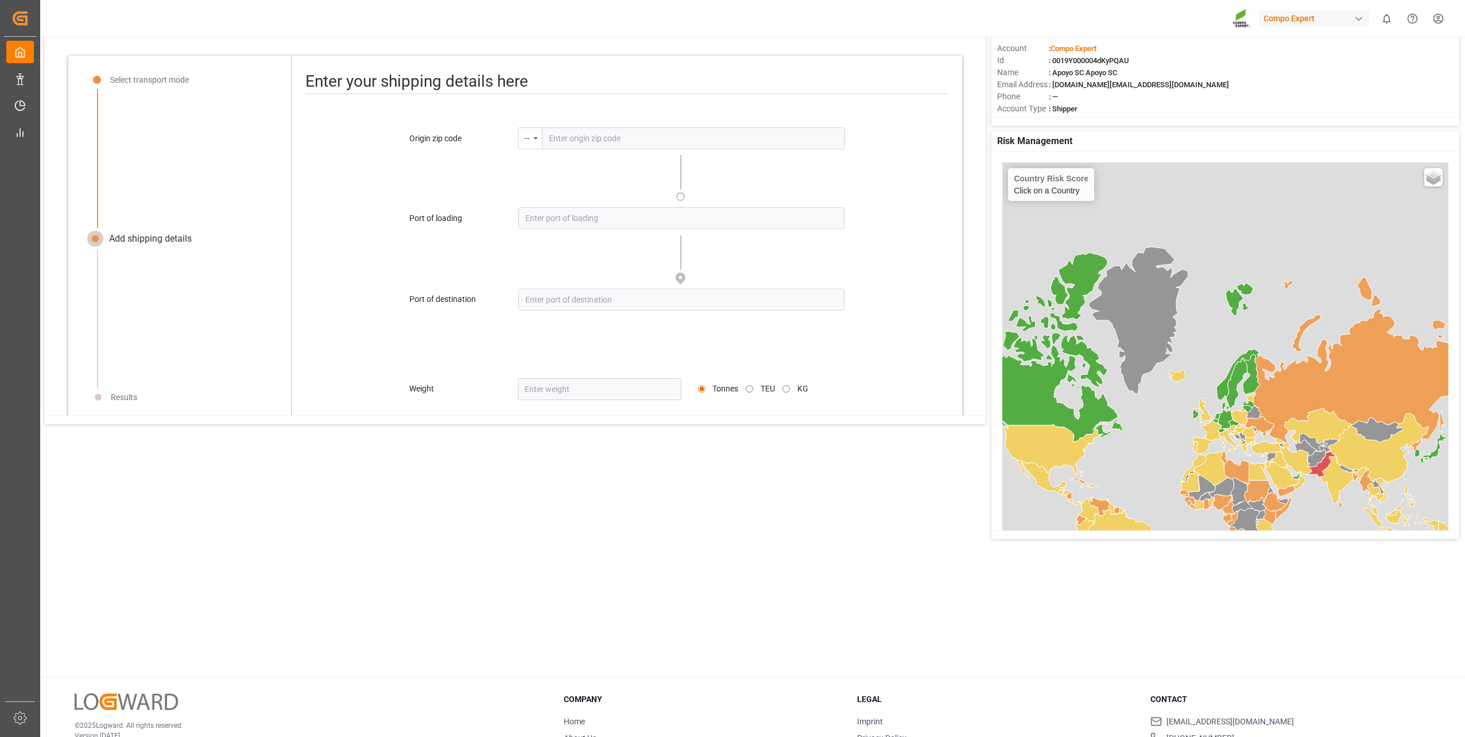
click at [548, 139] on input "text" at bounding box center [693, 138] width 303 height 22
click at [529, 141] on div "--" at bounding box center [530, 138] width 24 height 22
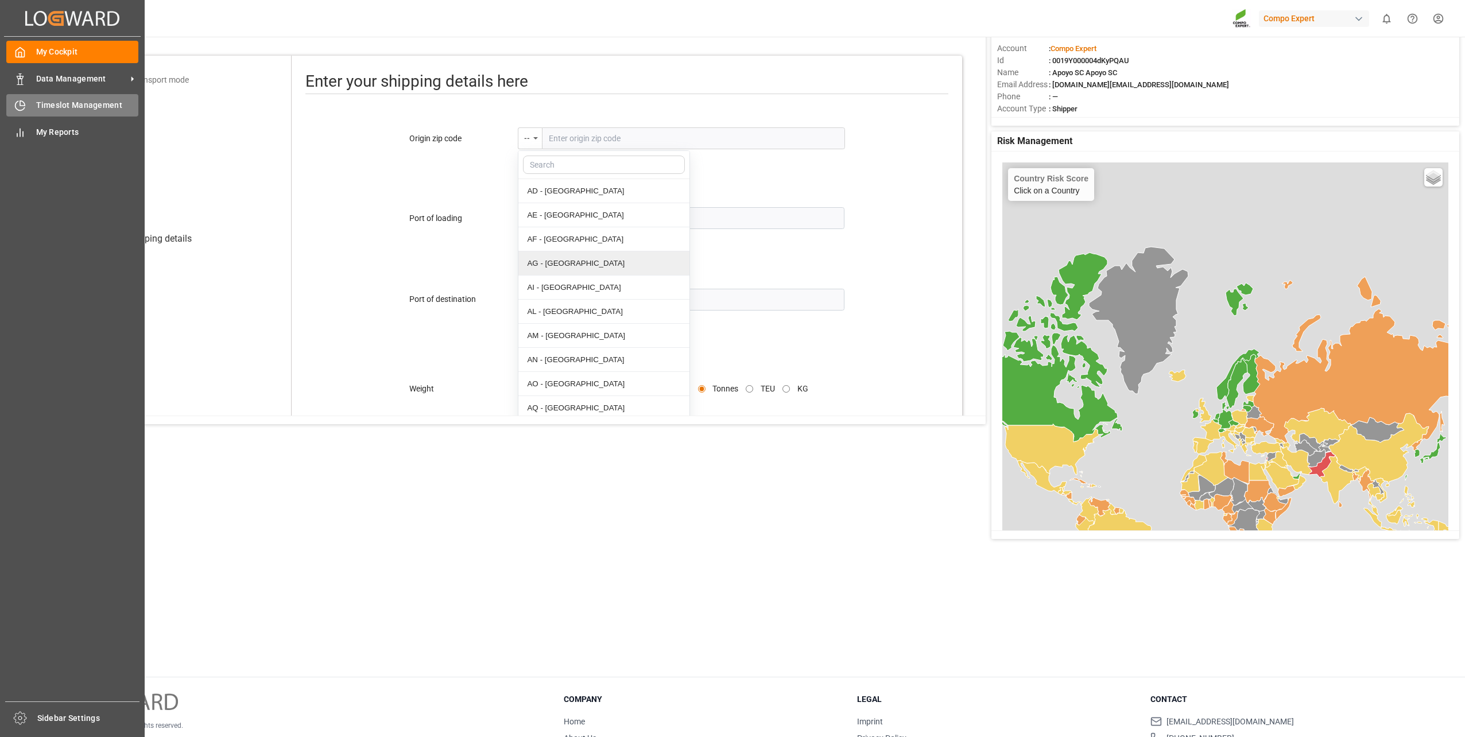
click at [53, 104] on span "Timeslot Management" at bounding box center [87, 105] width 103 height 12
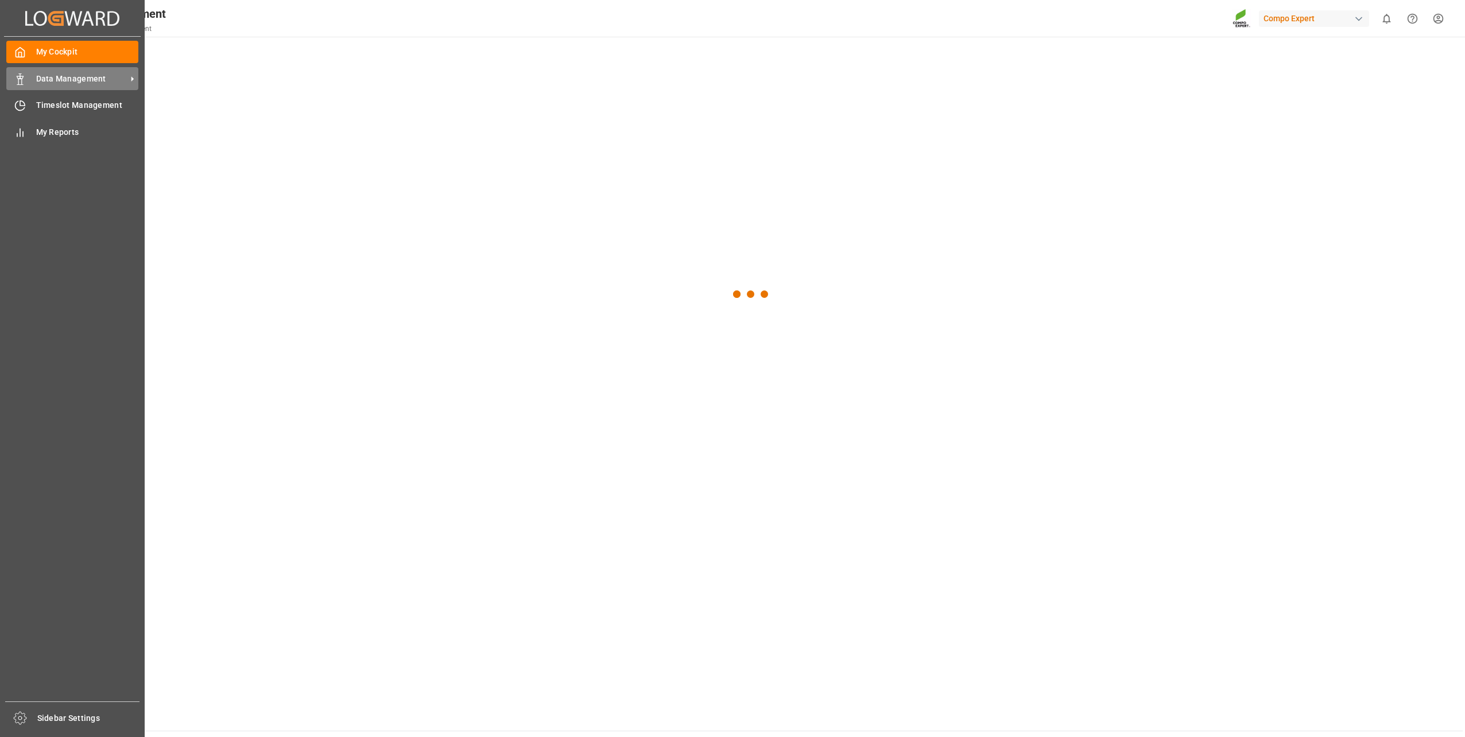
drag, startPoint x: 37, startPoint y: 83, endPoint x: 70, endPoint y: 85, distance: 32.8
click at [37, 83] on span "Data Management" at bounding box center [81, 79] width 91 height 12
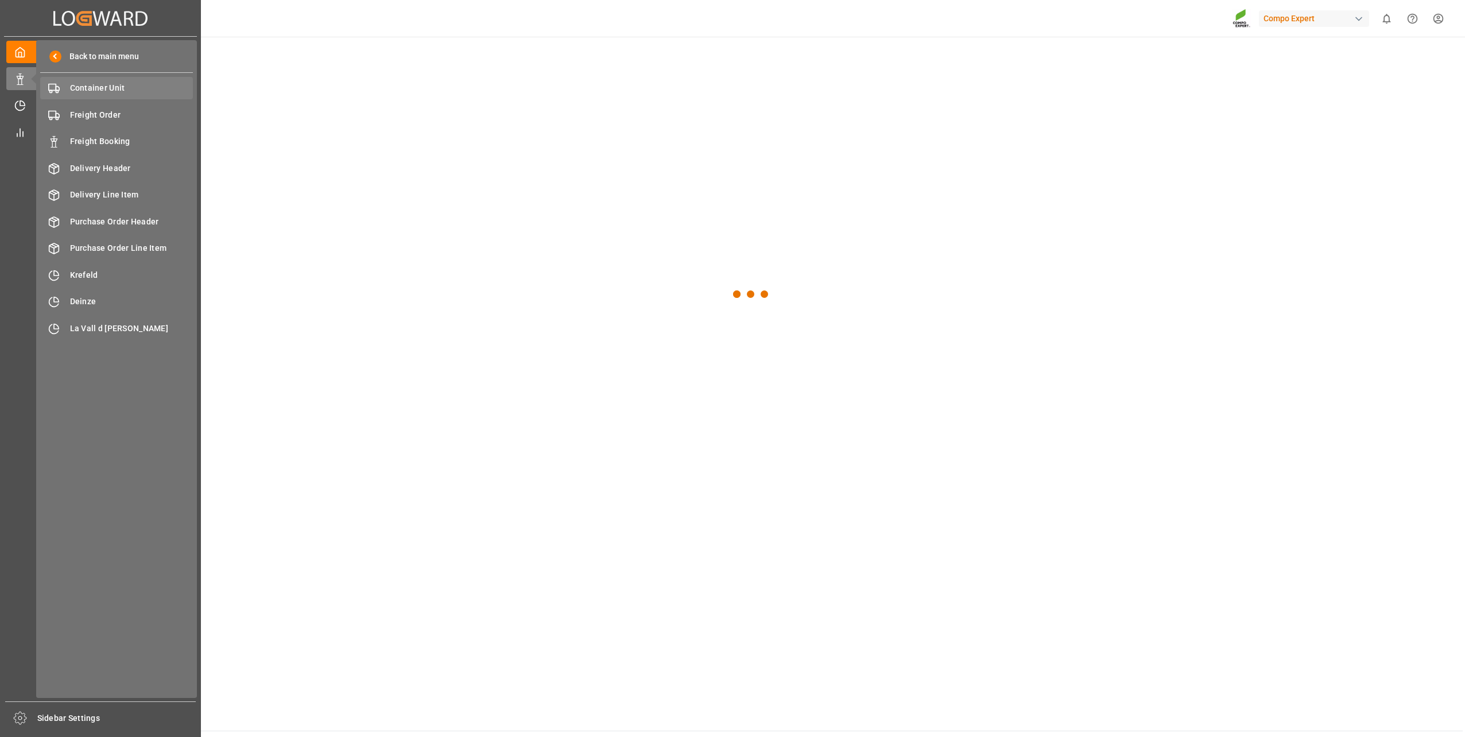
click at [77, 90] on span "Container Unit" at bounding box center [131, 88] width 123 height 12
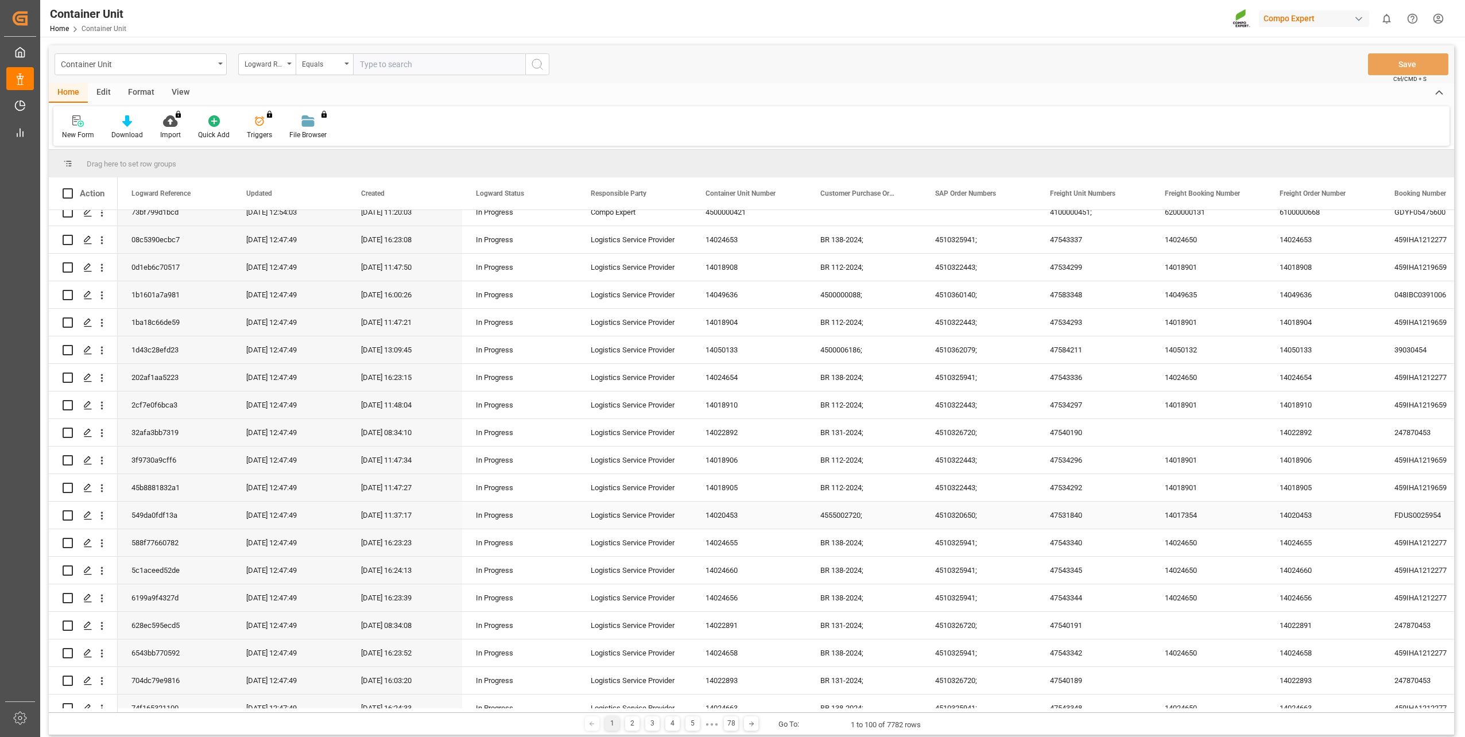
scroll to position [57, 0]
